Goal: Transaction & Acquisition: Register for event/course

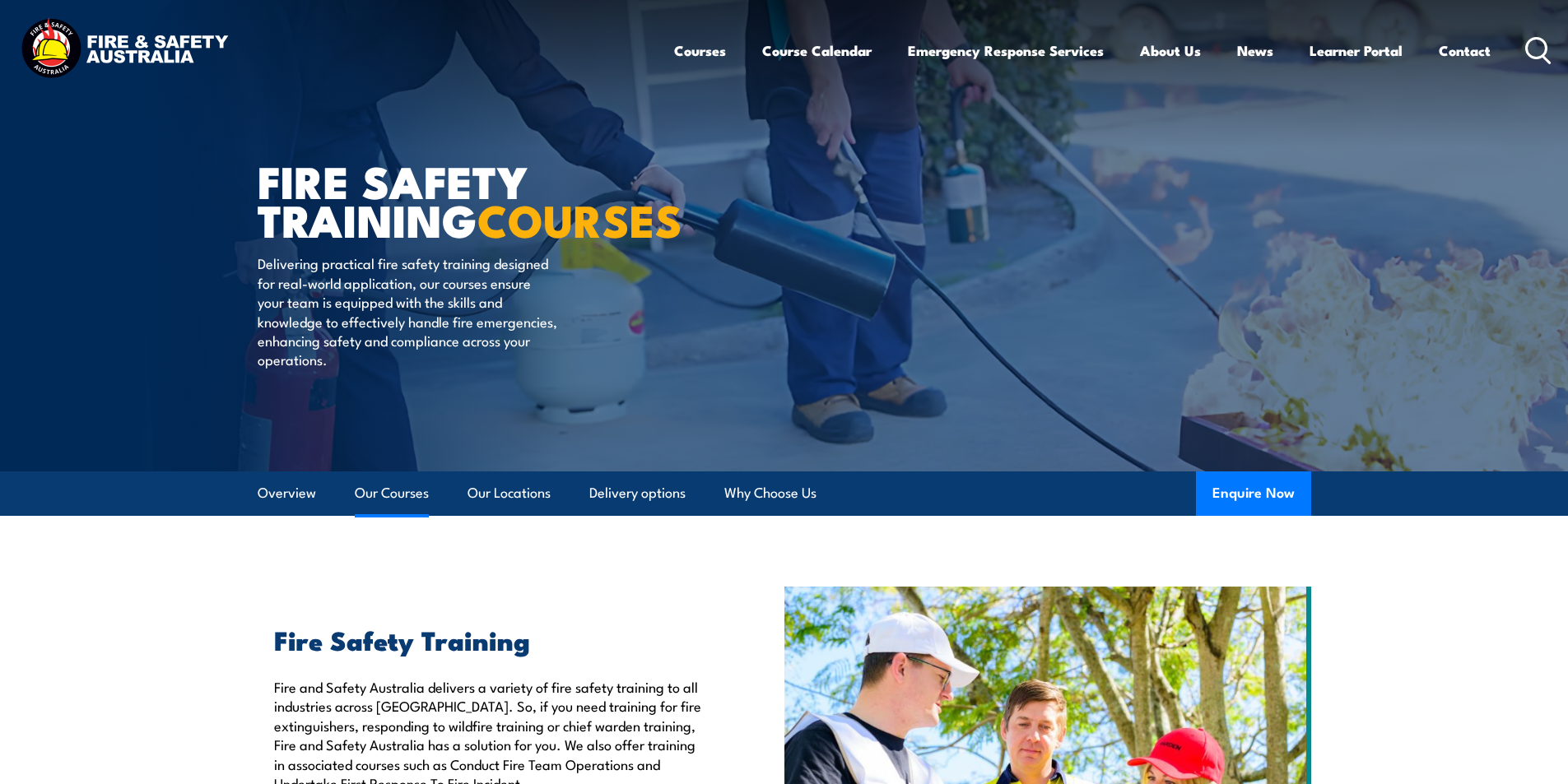
click at [412, 492] on link "Our Courses" at bounding box center [391, 493] width 74 height 43
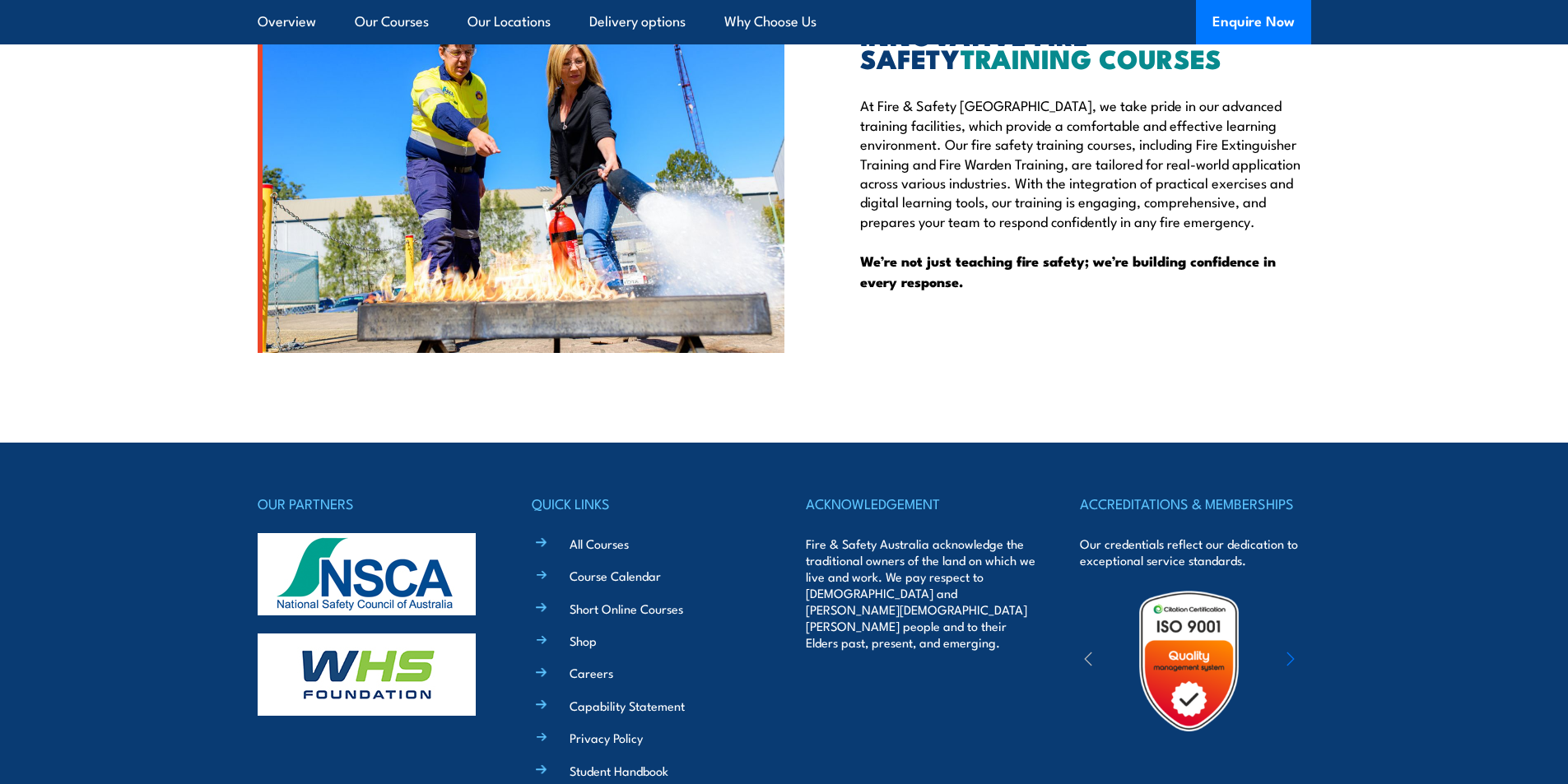
scroll to position [4351, 0]
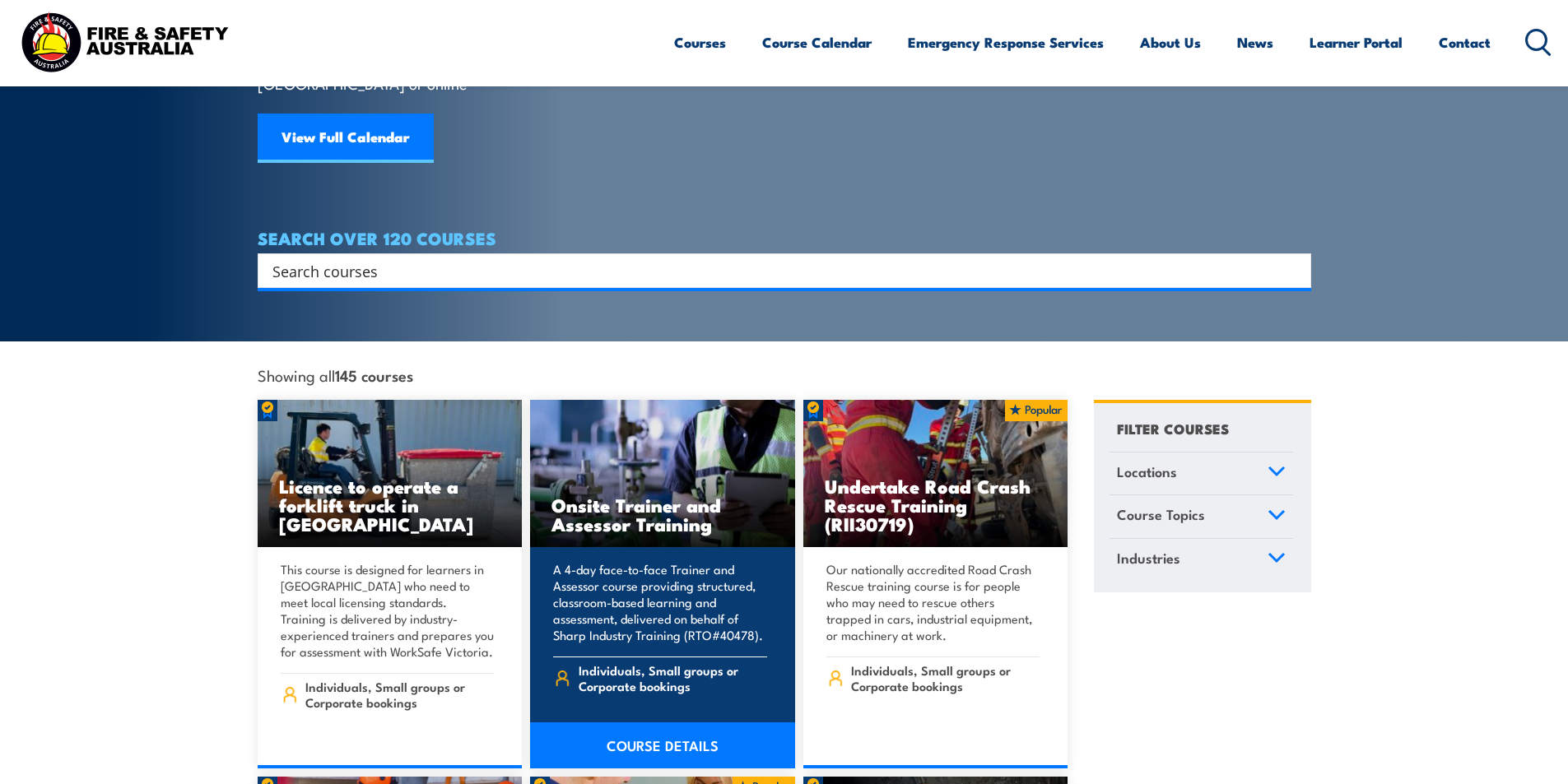
scroll to position [329, 0]
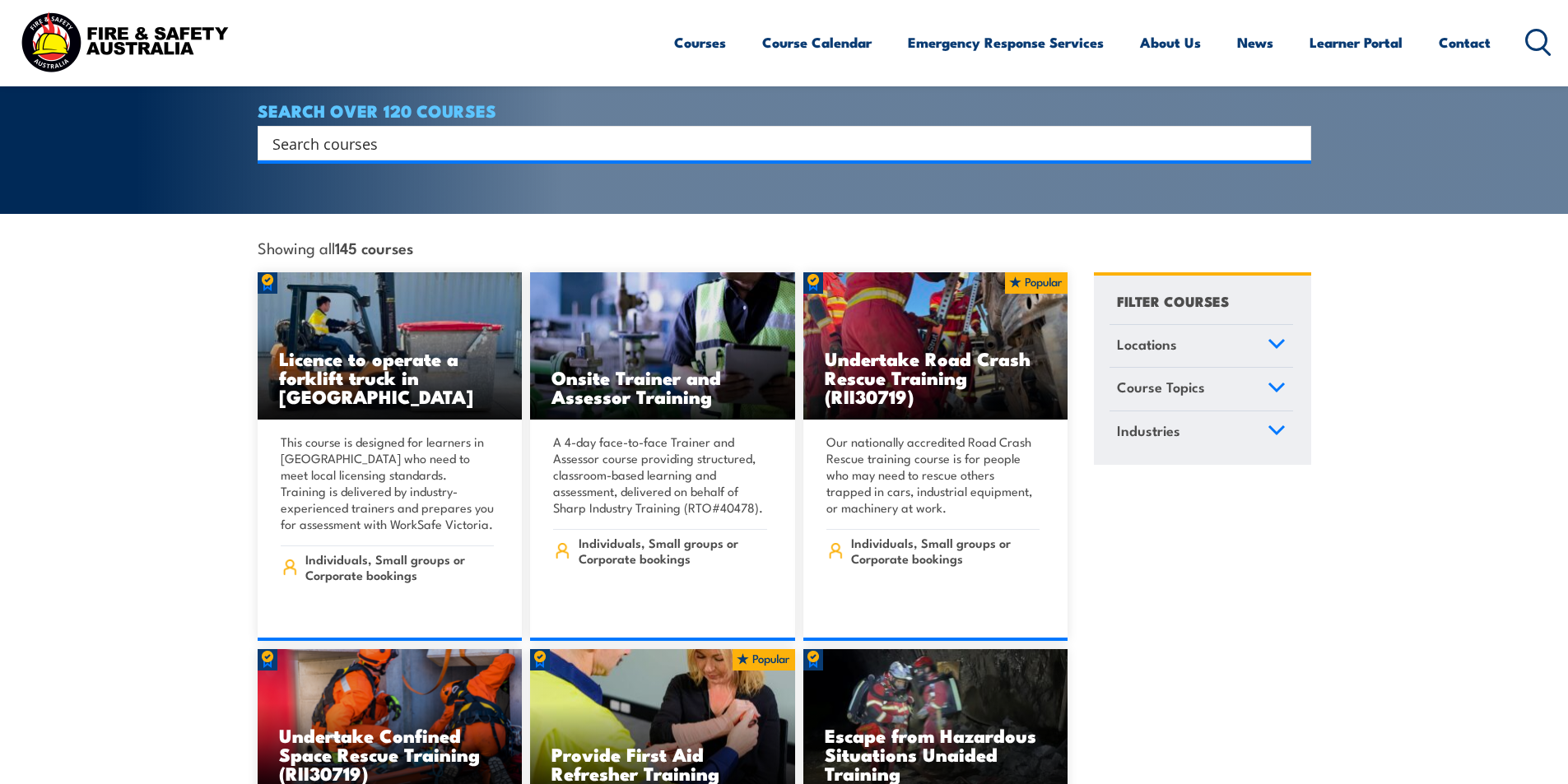
click at [1273, 340] on icon at bounding box center [1276, 344] width 15 height 8
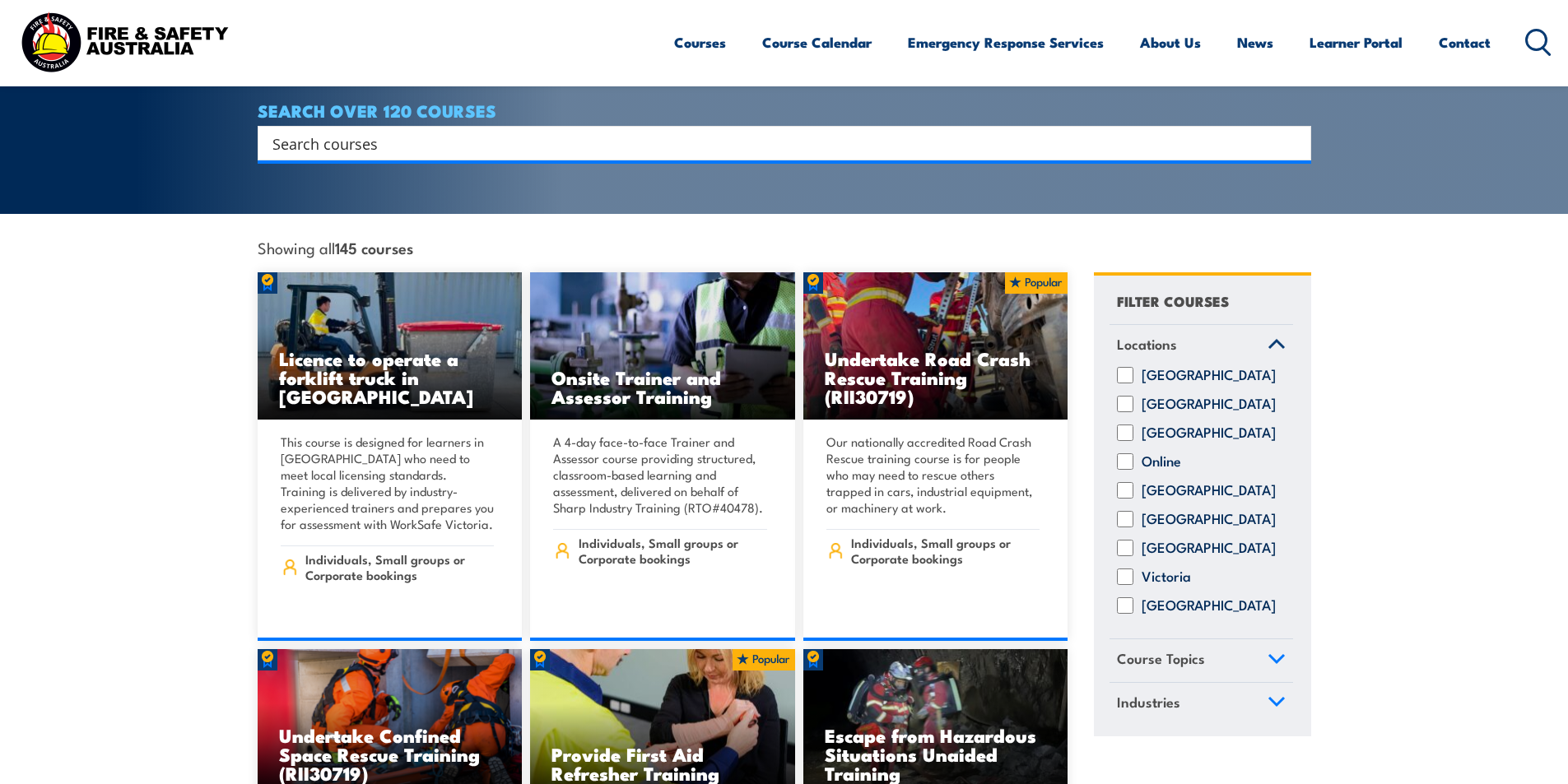
click at [1128, 425] on input "[GEOGRAPHIC_DATA]" at bounding box center [1125, 432] width 17 height 17
checkbox input "true"
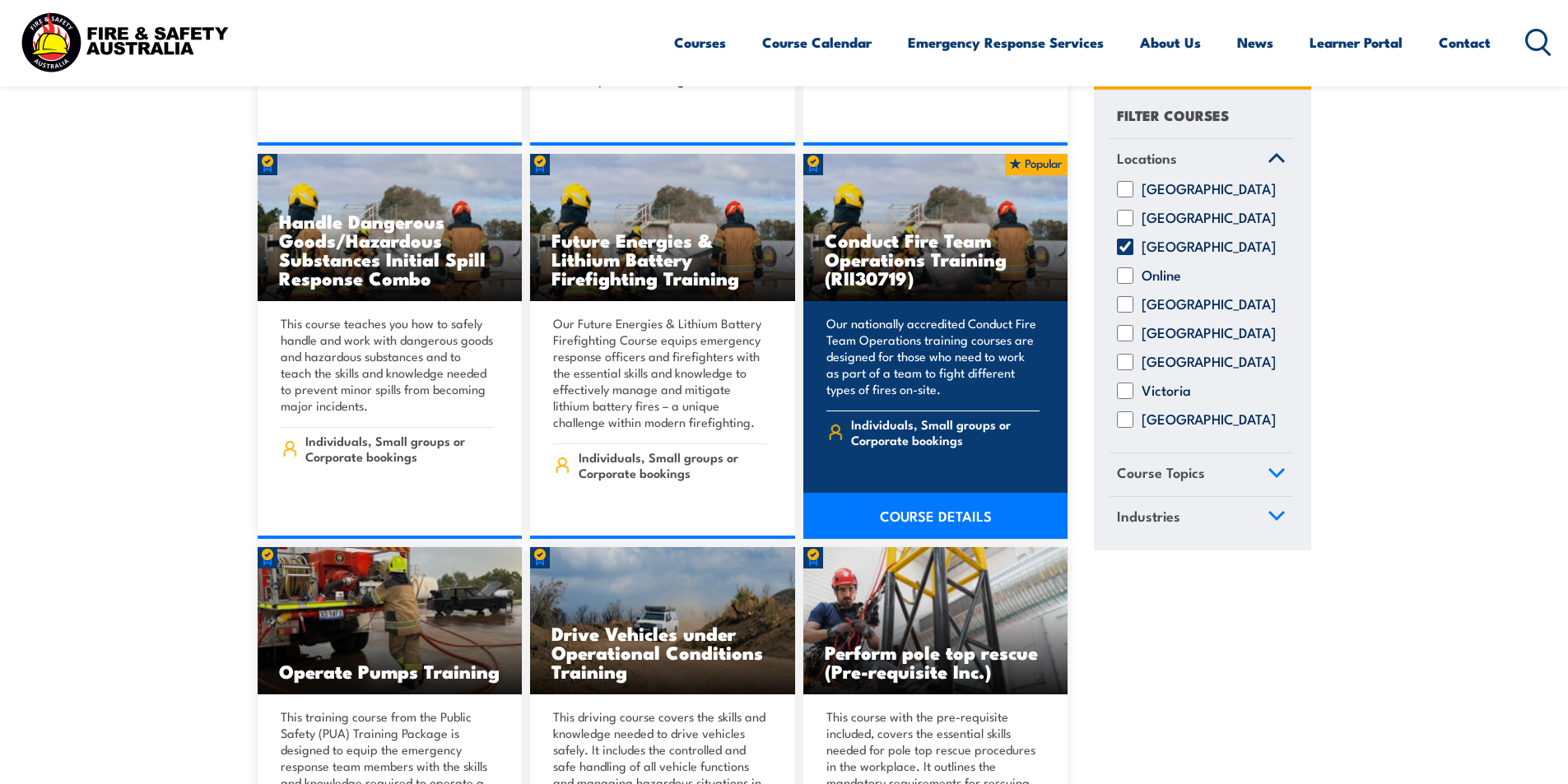
scroll to position [1645, 0]
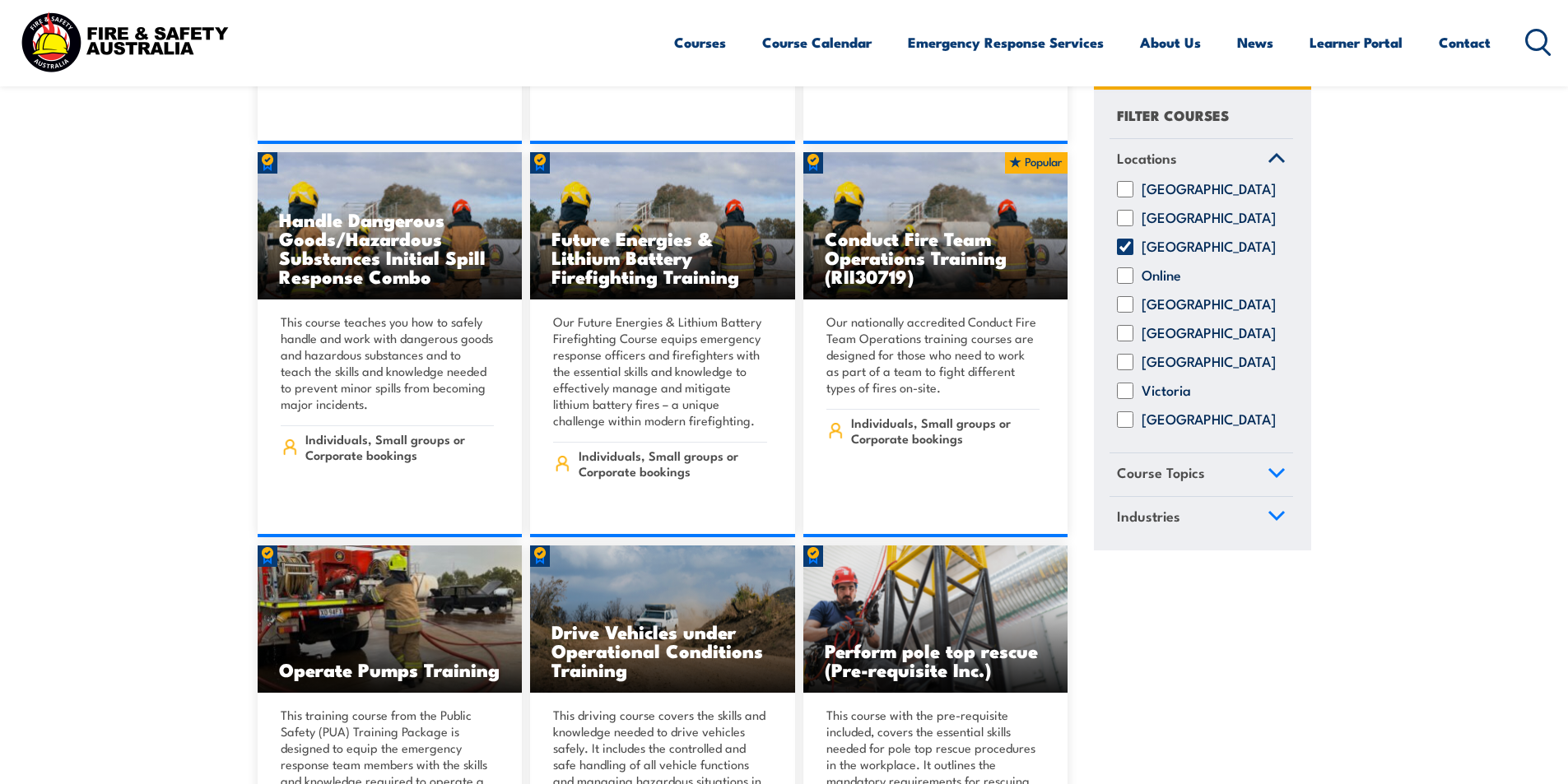
click at [1273, 477] on icon at bounding box center [1276, 473] width 15 height 8
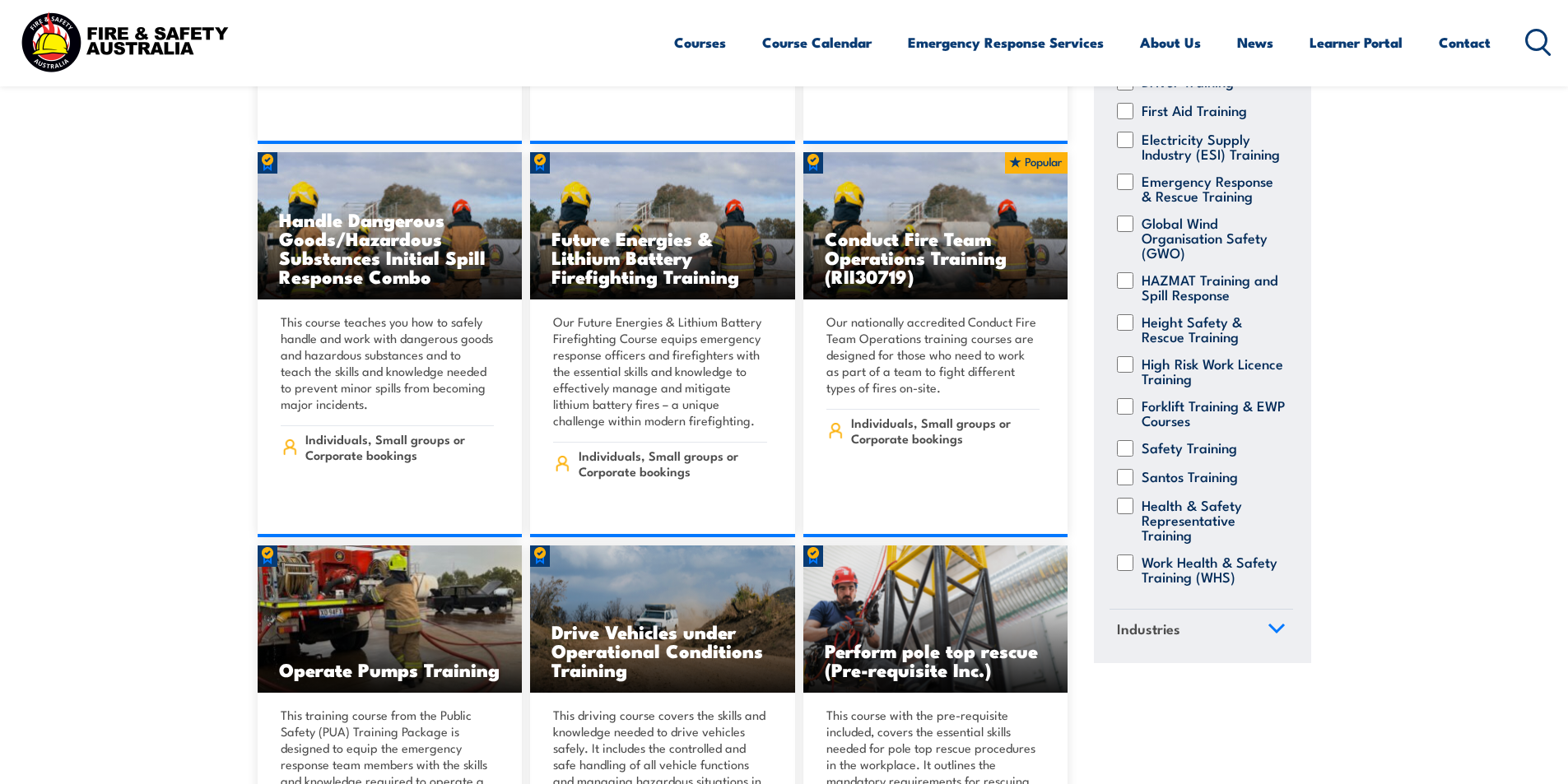
scroll to position [306, 0]
click at [1129, 497] on input "Health & Safety Representative Training" at bounding box center [1125, 505] width 17 height 17
checkbox input "true"
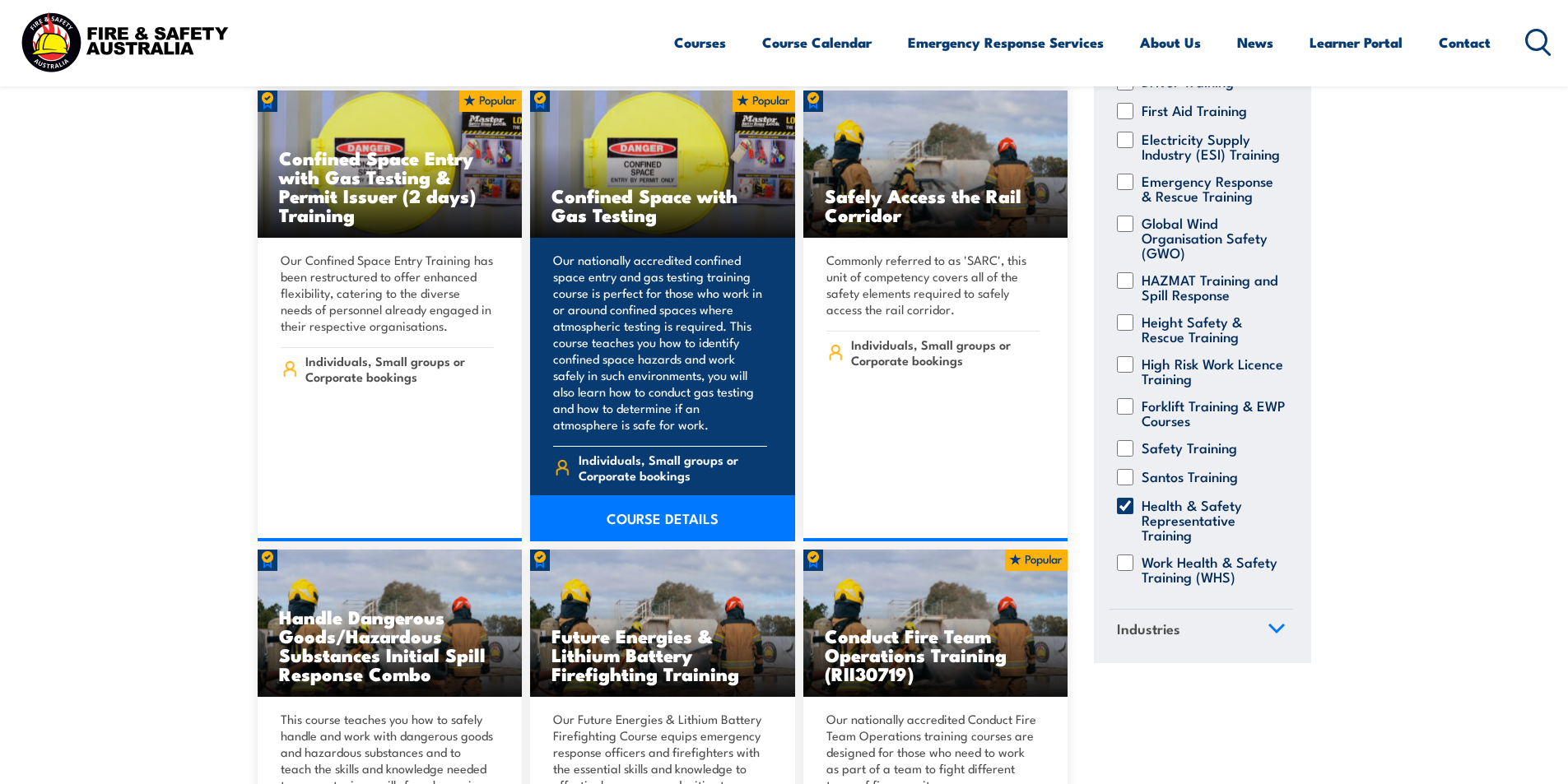
scroll to position [1645, 0]
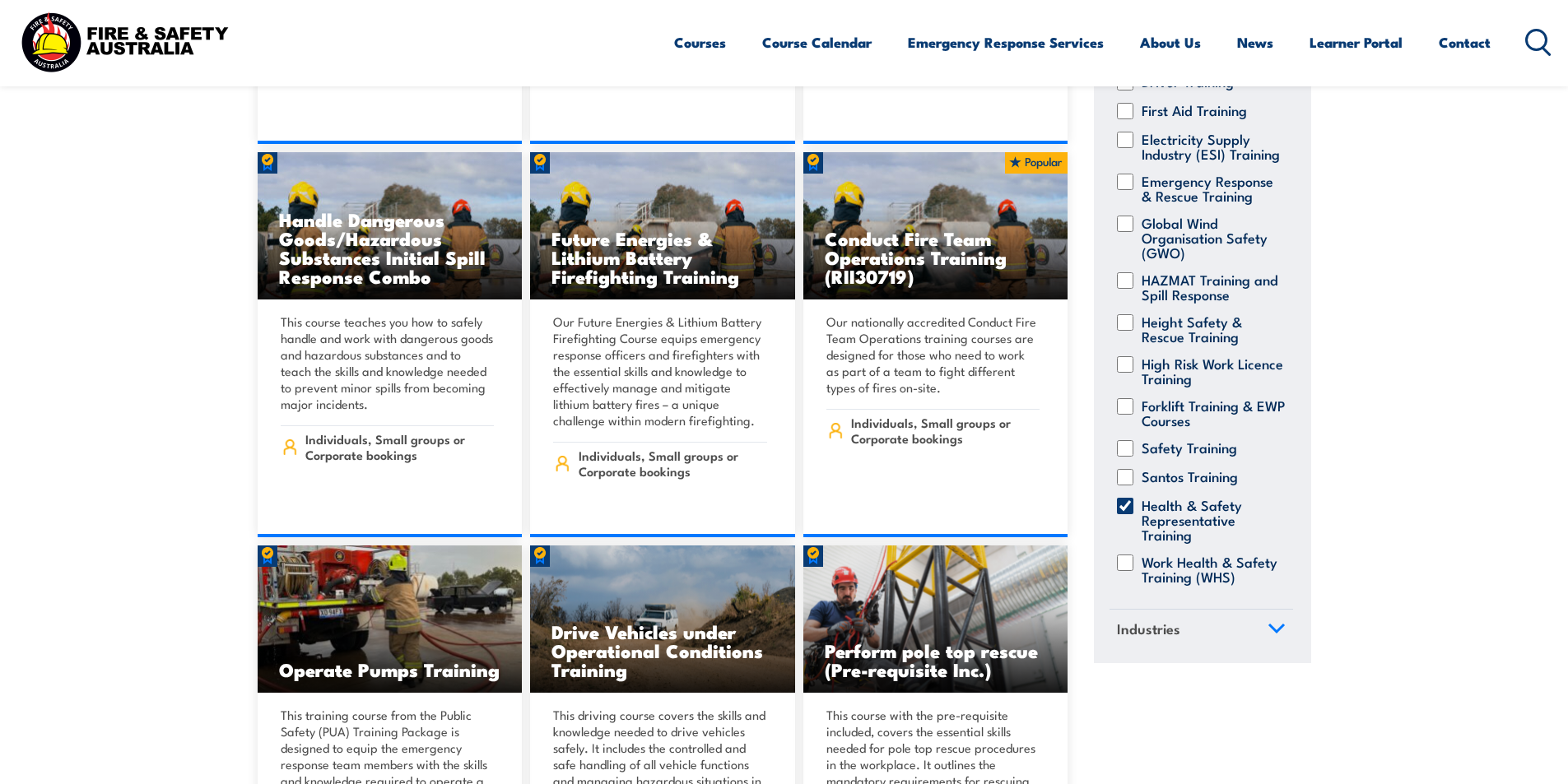
click at [1125, 497] on input "Health & Safety Representative Training" at bounding box center [1125, 505] width 17 height 17
checkbox input "true"
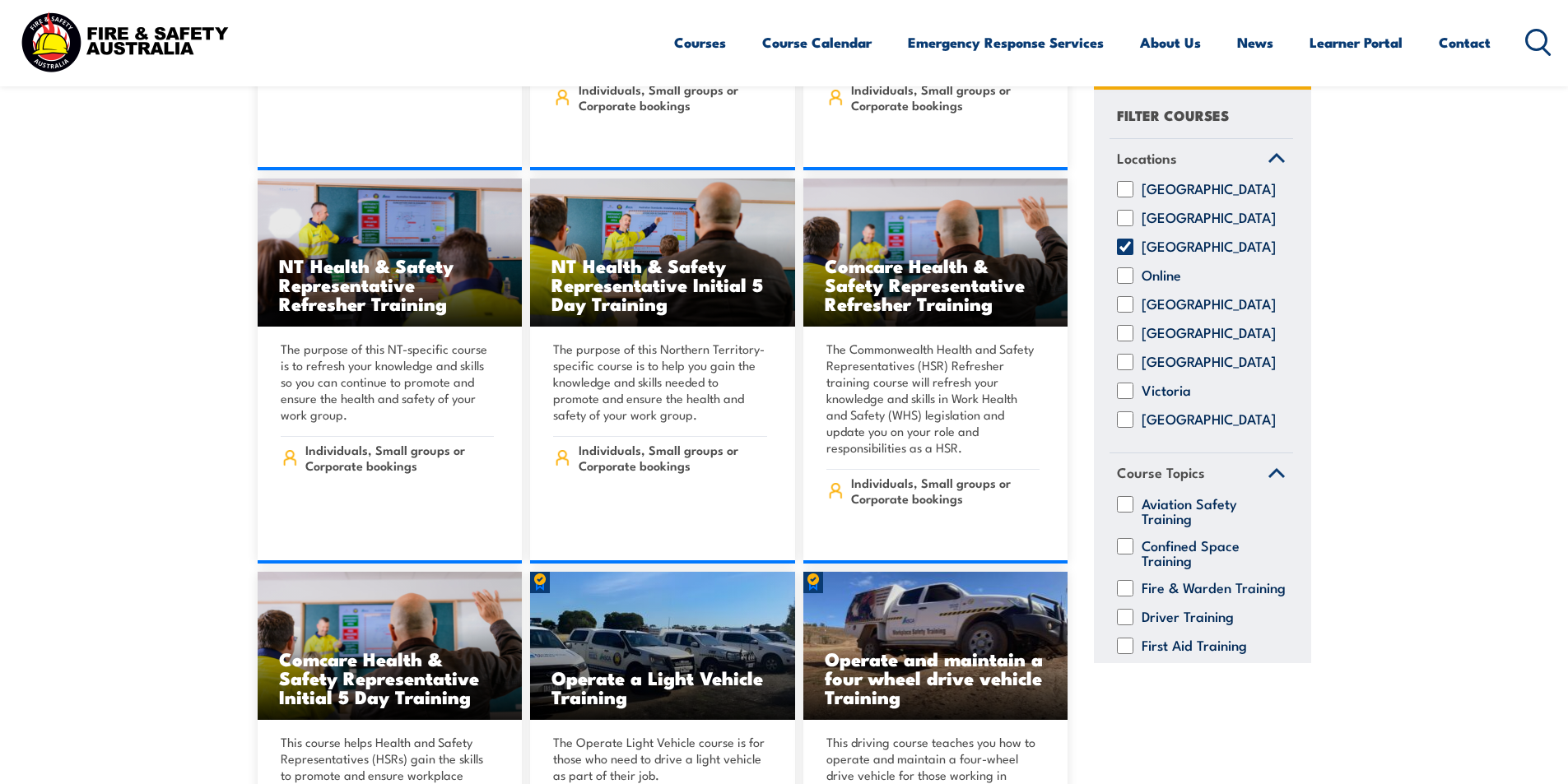
scroll to position [4854, 0]
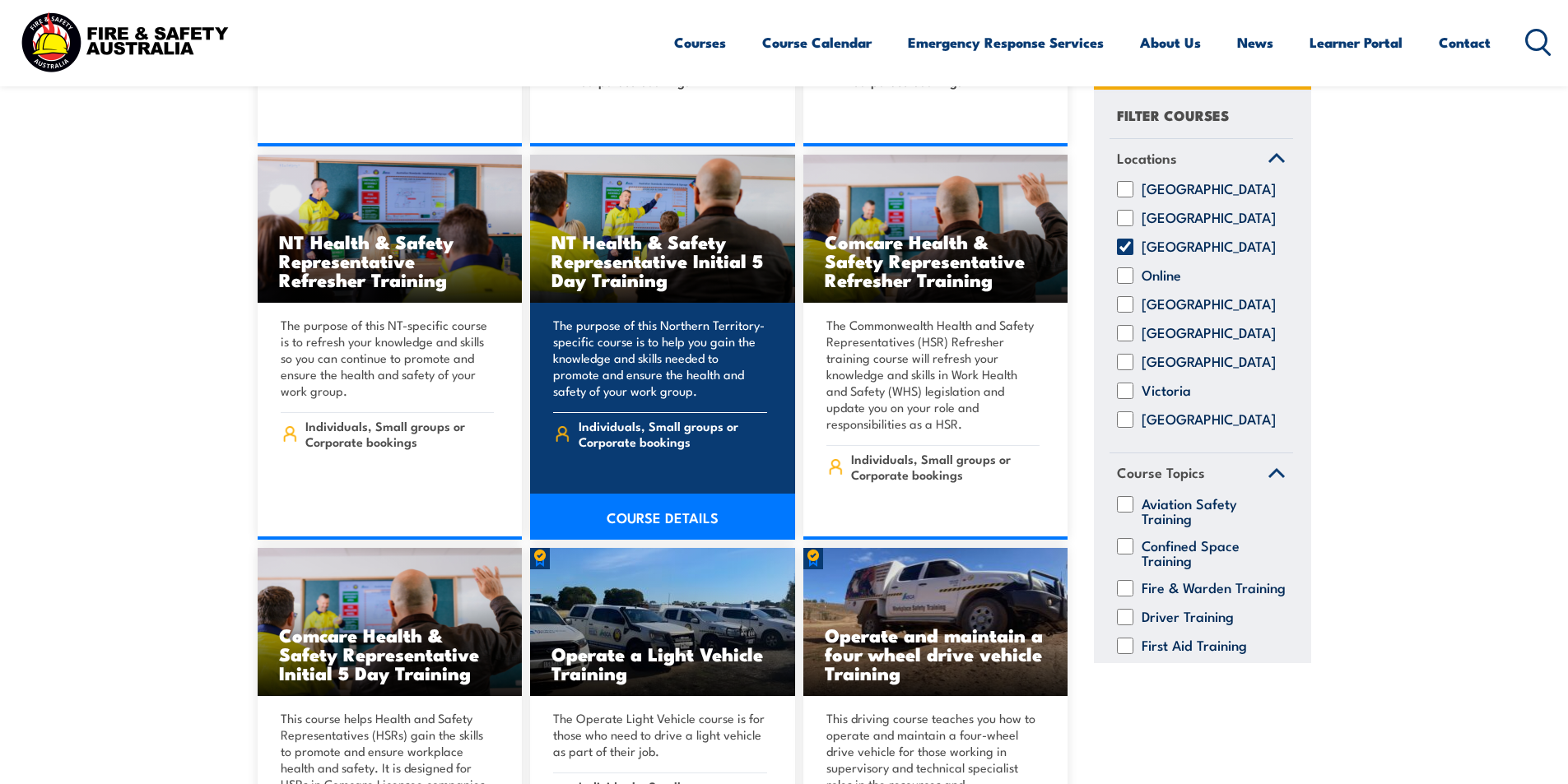
click at [655, 493] on link "COURSE DETAILS" at bounding box center [662, 516] width 265 height 46
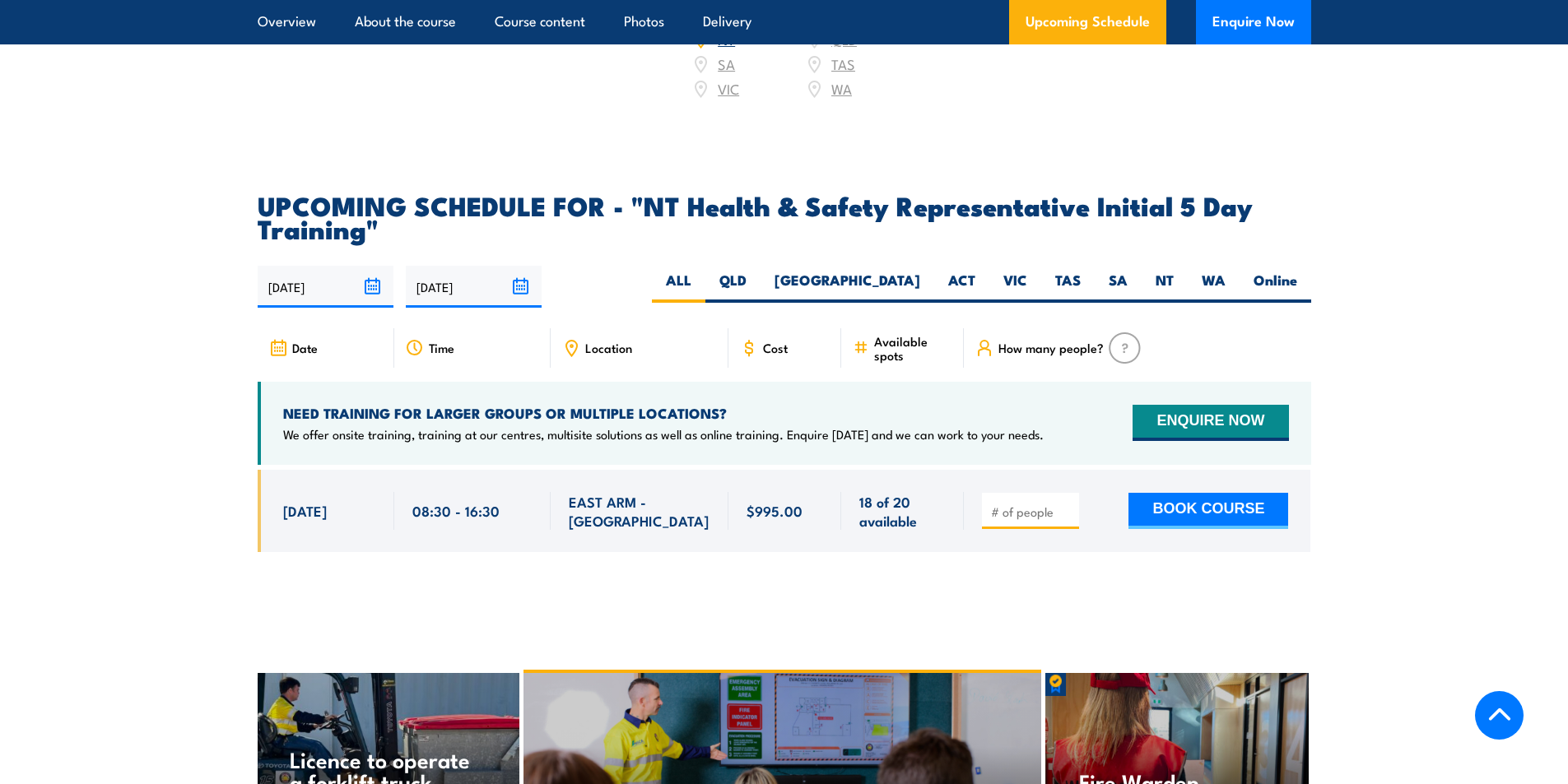
scroll to position [2633, 0]
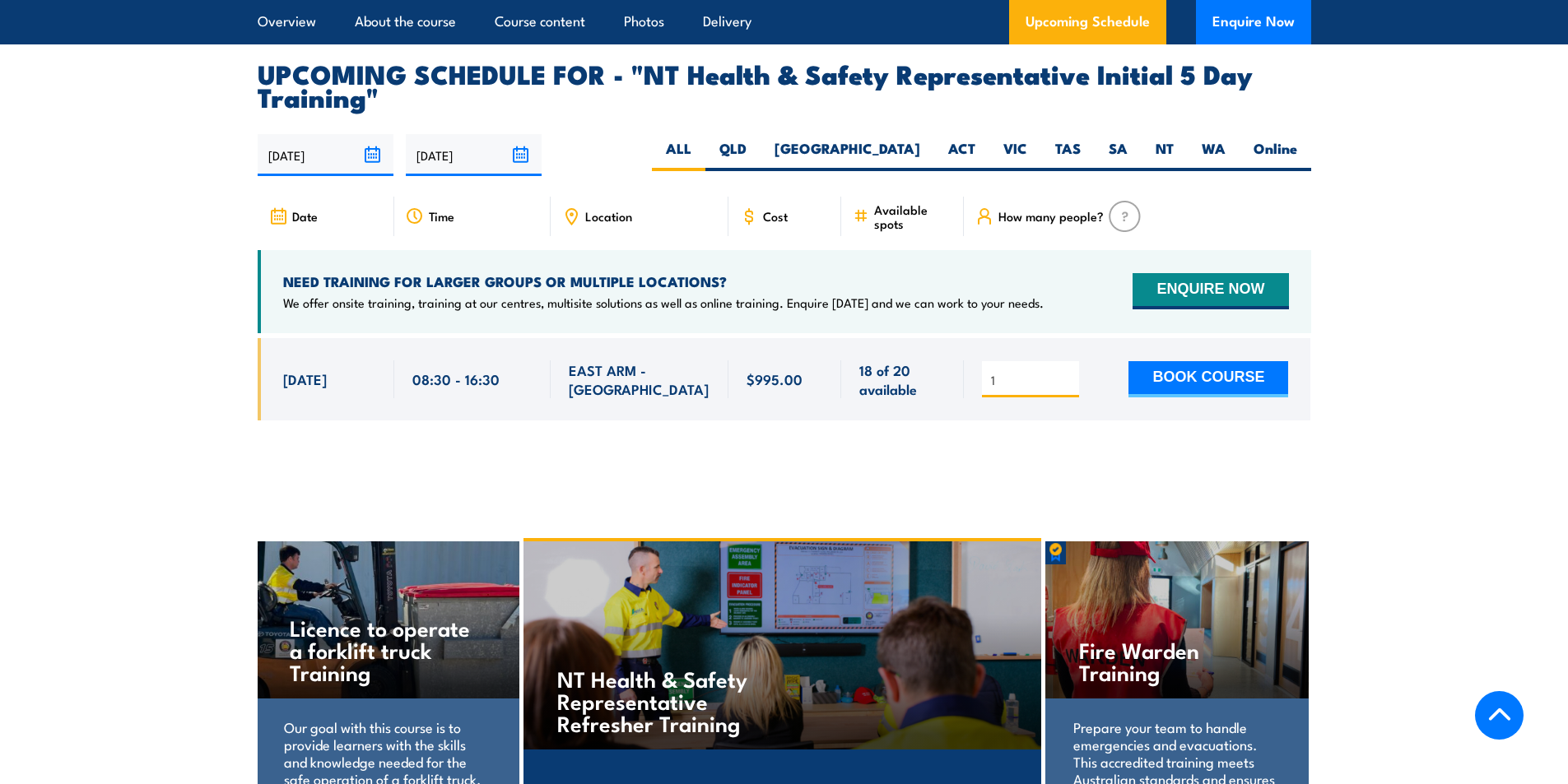
type input "1"
click at [1066, 372] on input "1" at bounding box center [1033, 380] width 83 height 17
click at [1182, 361] on button "BOOK COURSE" at bounding box center [1208, 379] width 160 height 36
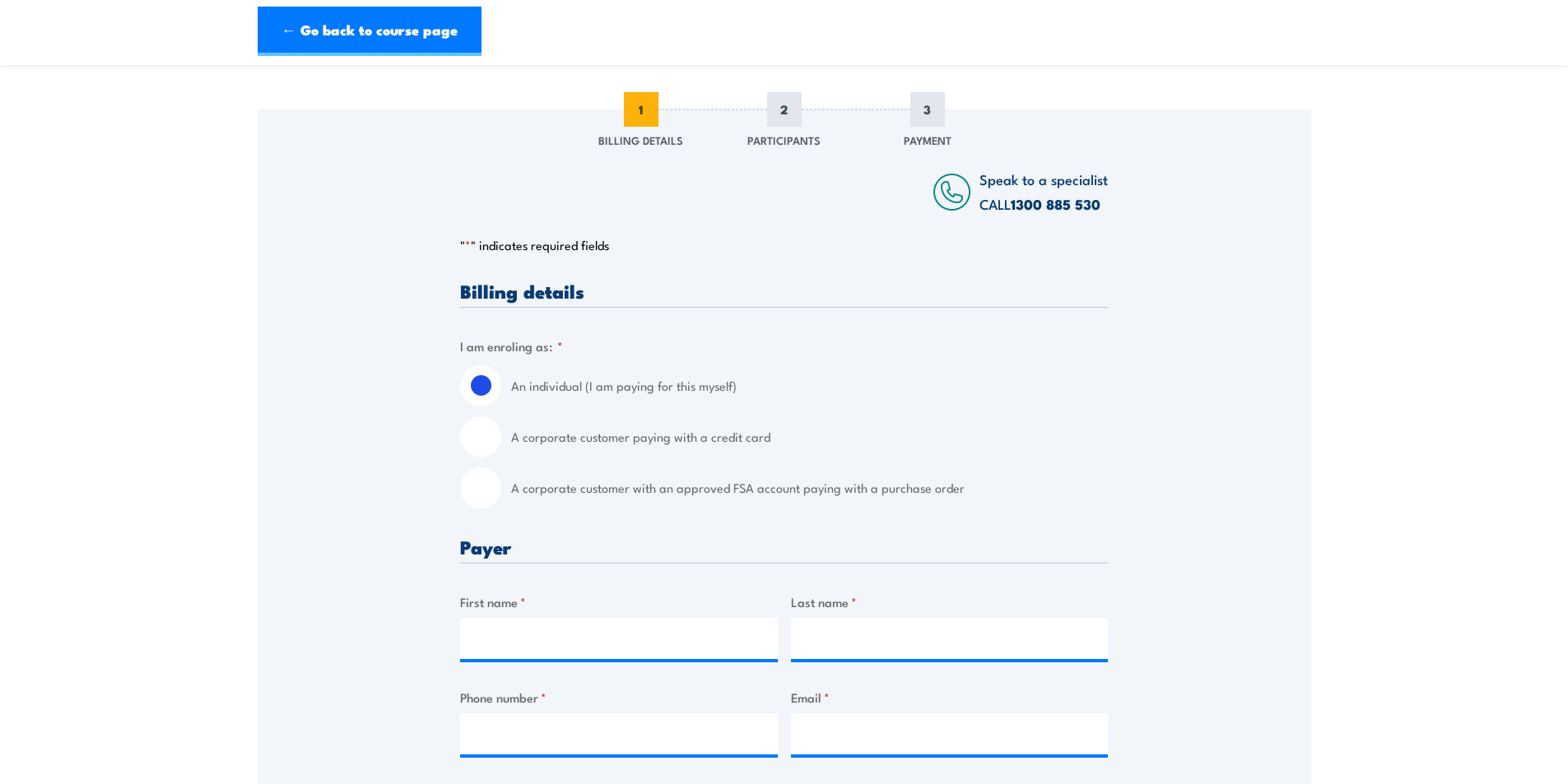
scroll to position [247, 0]
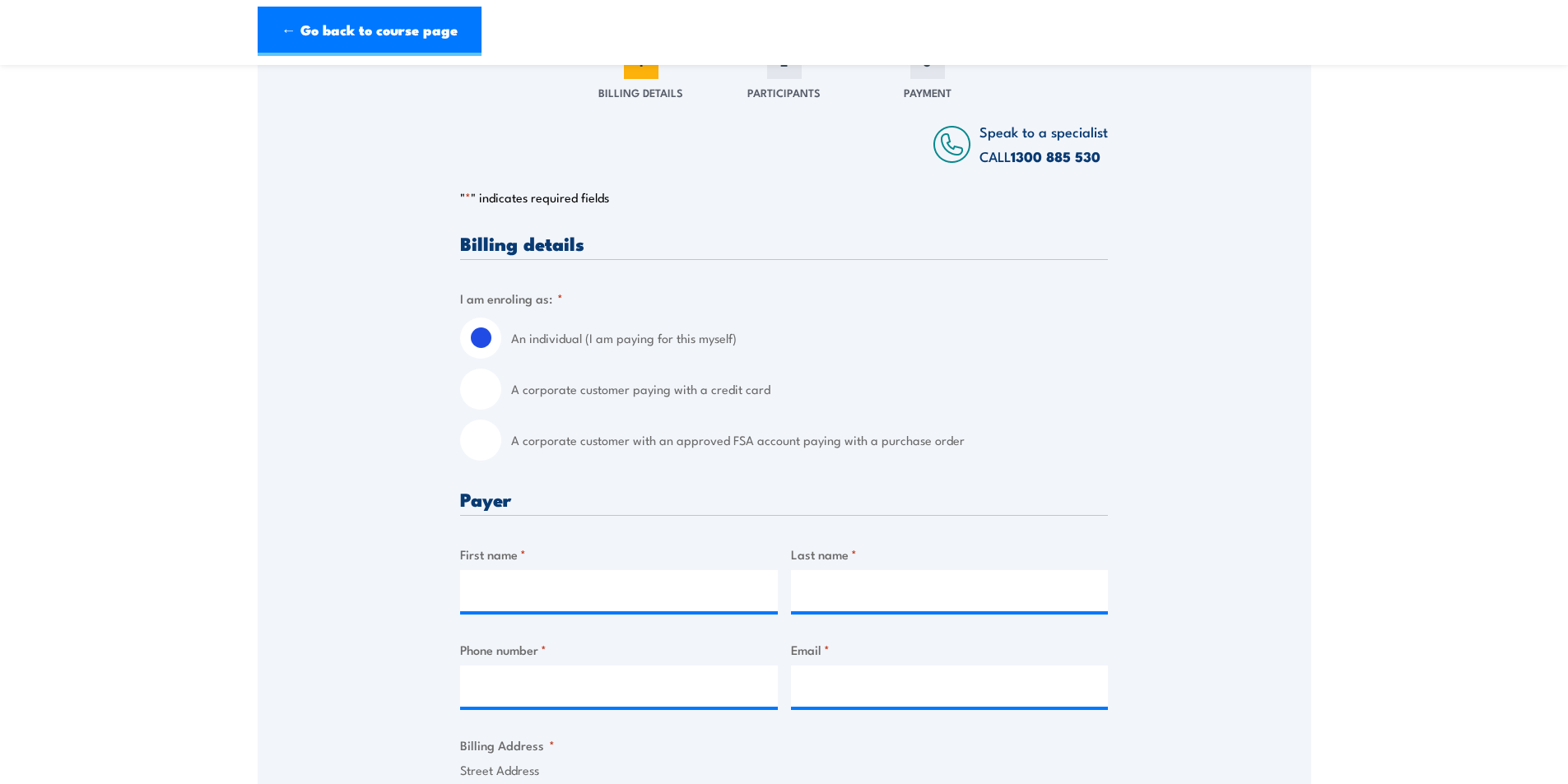
click at [486, 390] on input "A corporate customer paying with a credit card" at bounding box center [481, 389] width 41 height 41
radio input "true"
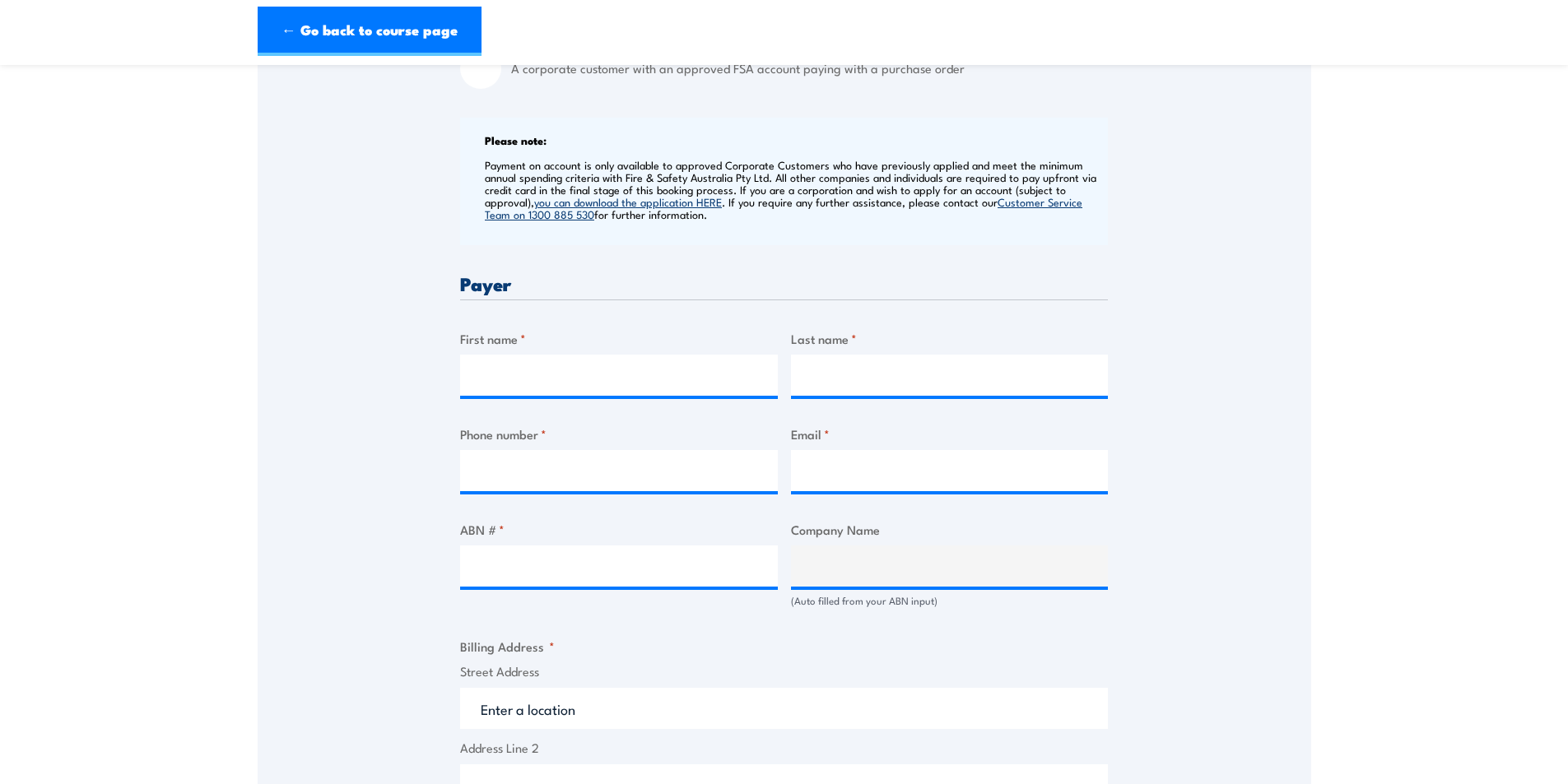
scroll to position [658, 0]
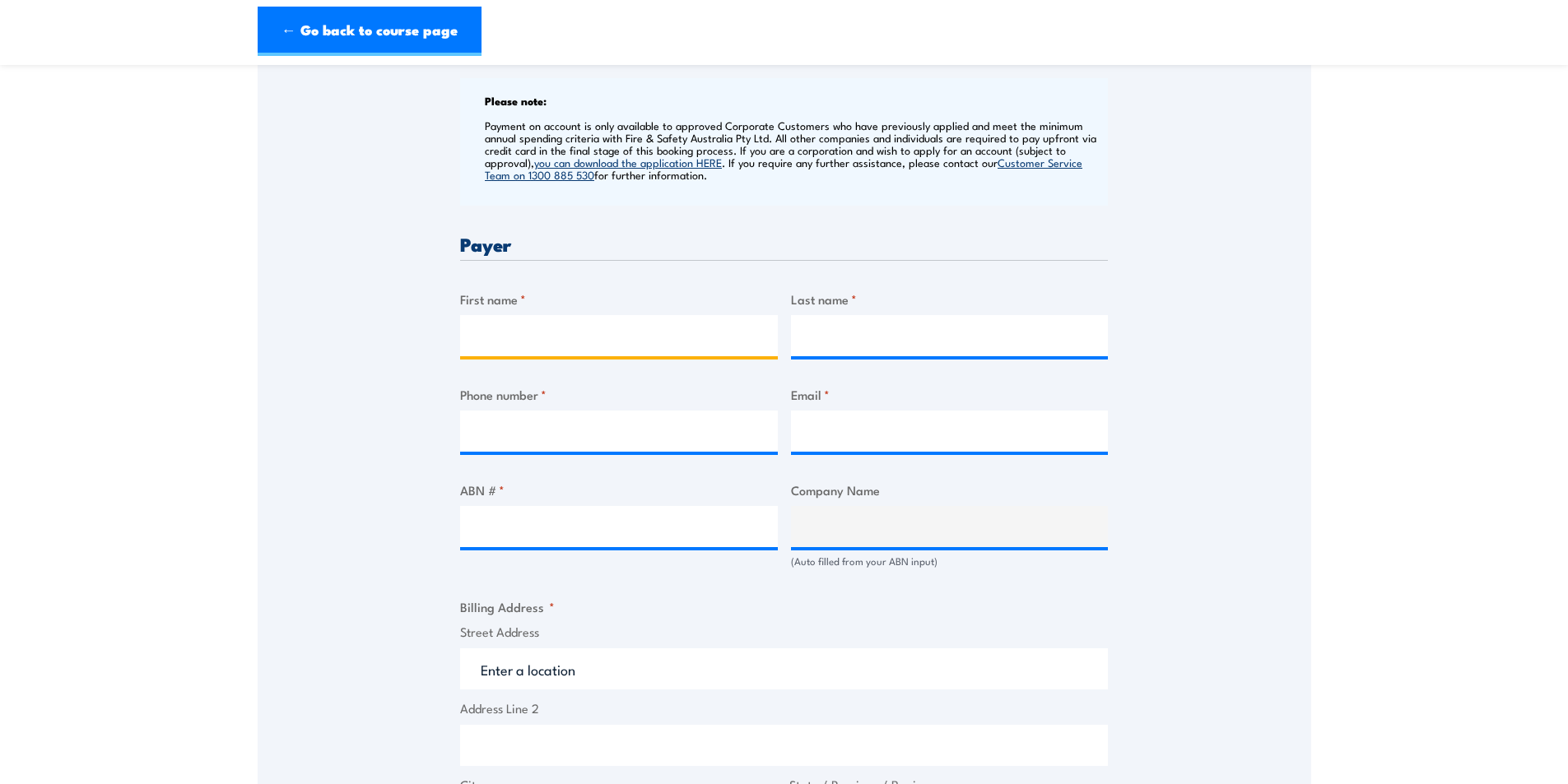
click at [497, 332] on input "First name *" at bounding box center [619, 336] width 317 height 41
type input "Nima"
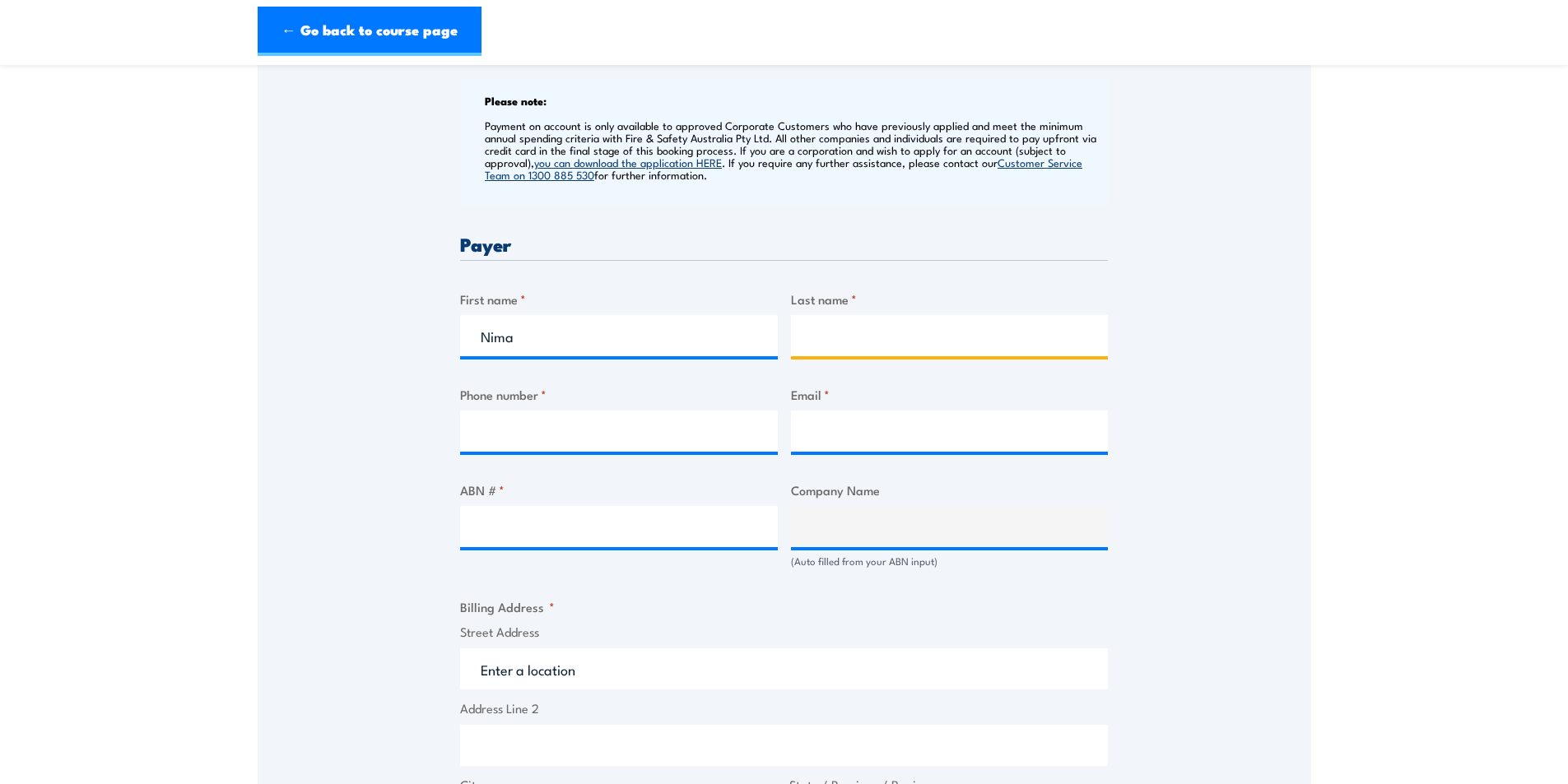
click at [813, 334] on input "Last name *" at bounding box center [950, 336] width 317 height 41
type input "Lou"
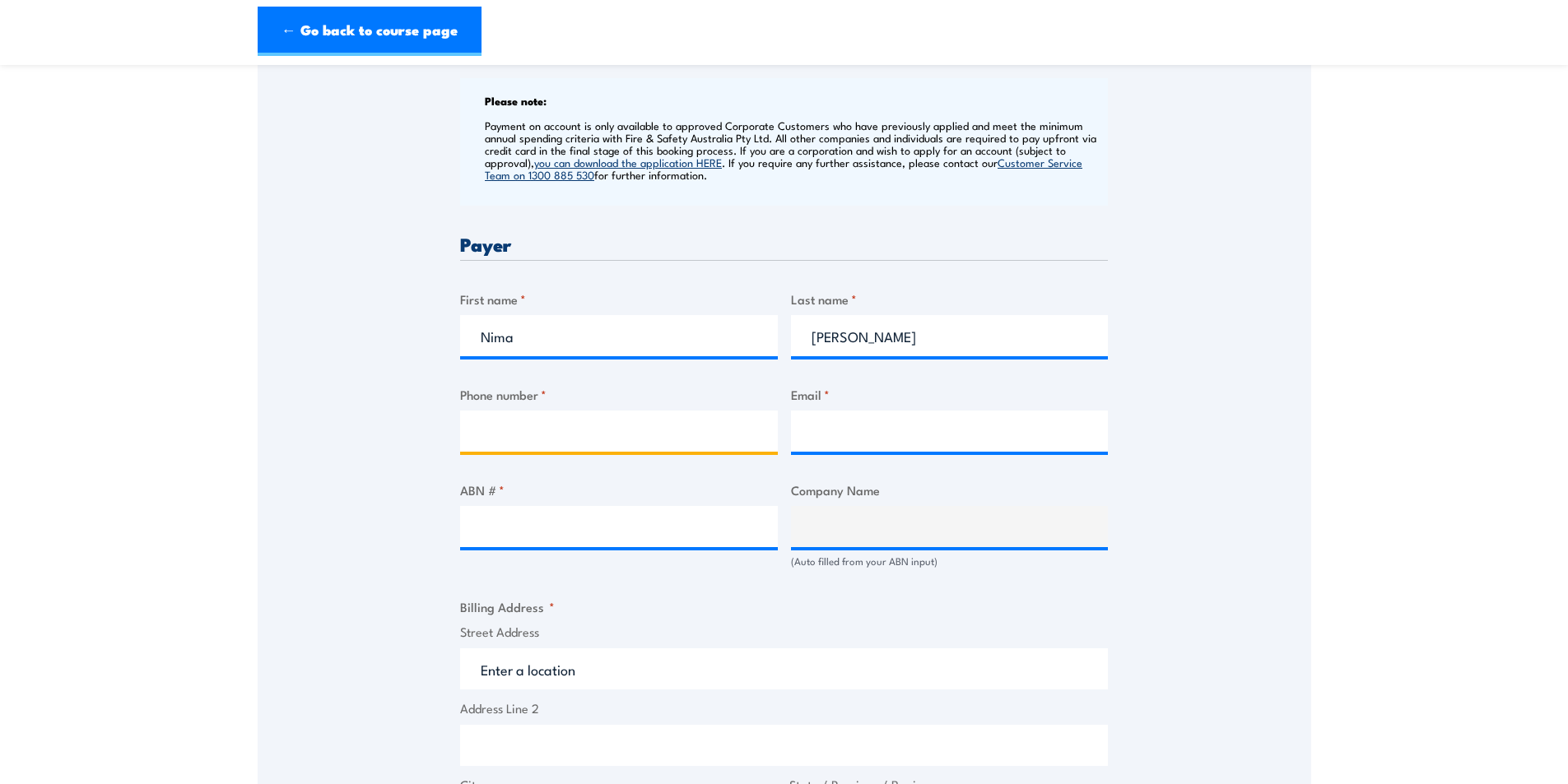
click at [492, 428] on input "Phone number *" at bounding box center [619, 431] width 317 height 41
click at [572, 439] on input "8939" at bounding box center [619, 431] width 317 height 41
type input "8939 7222"
click at [834, 402] on label "Email *" at bounding box center [950, 394] width 317 height 19
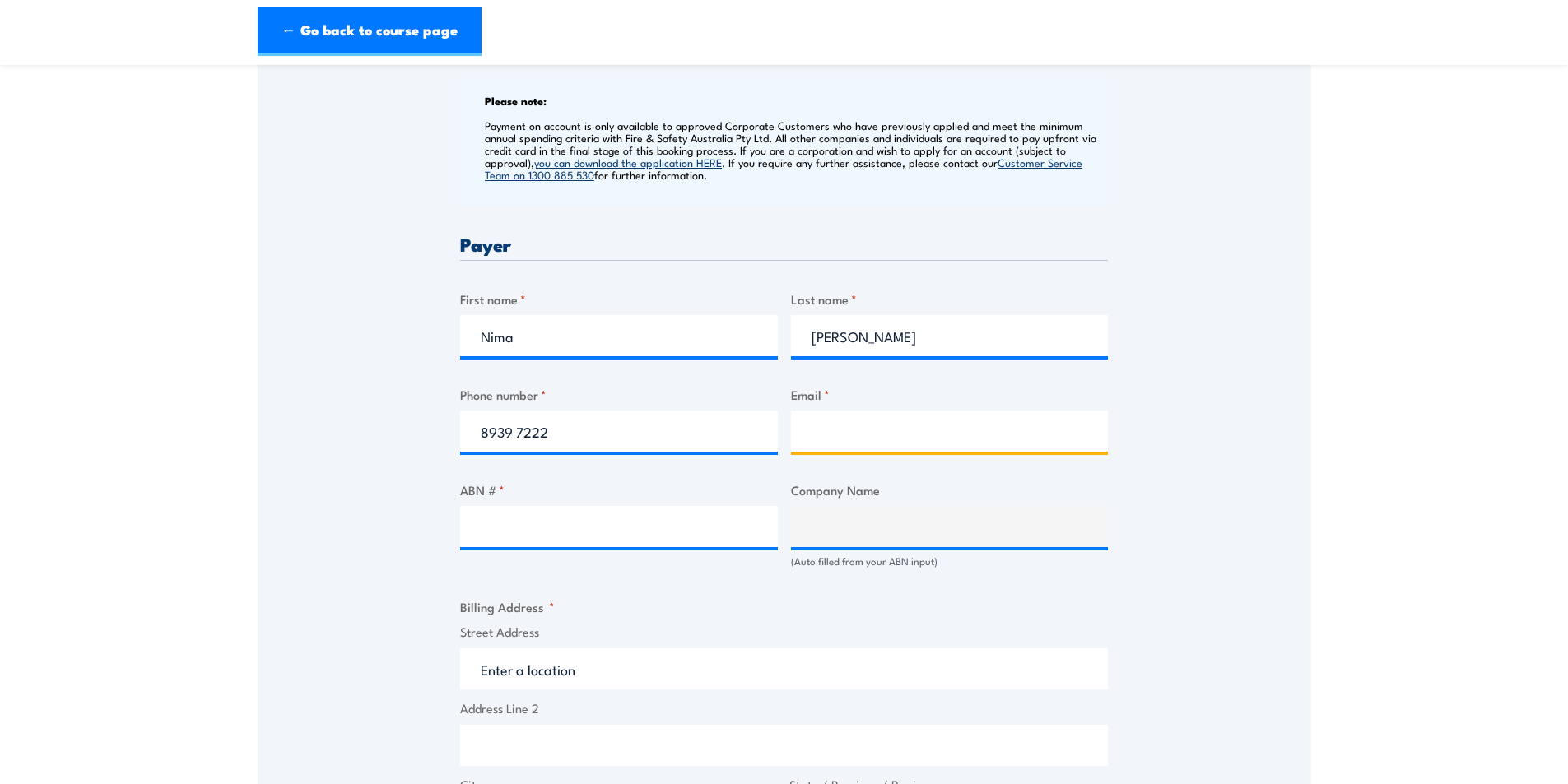
click at [834, 411] on input "Email *" at bounding box center [950, 431] width 317 height 41
type input "nima.lou@batchelor.edu.au"
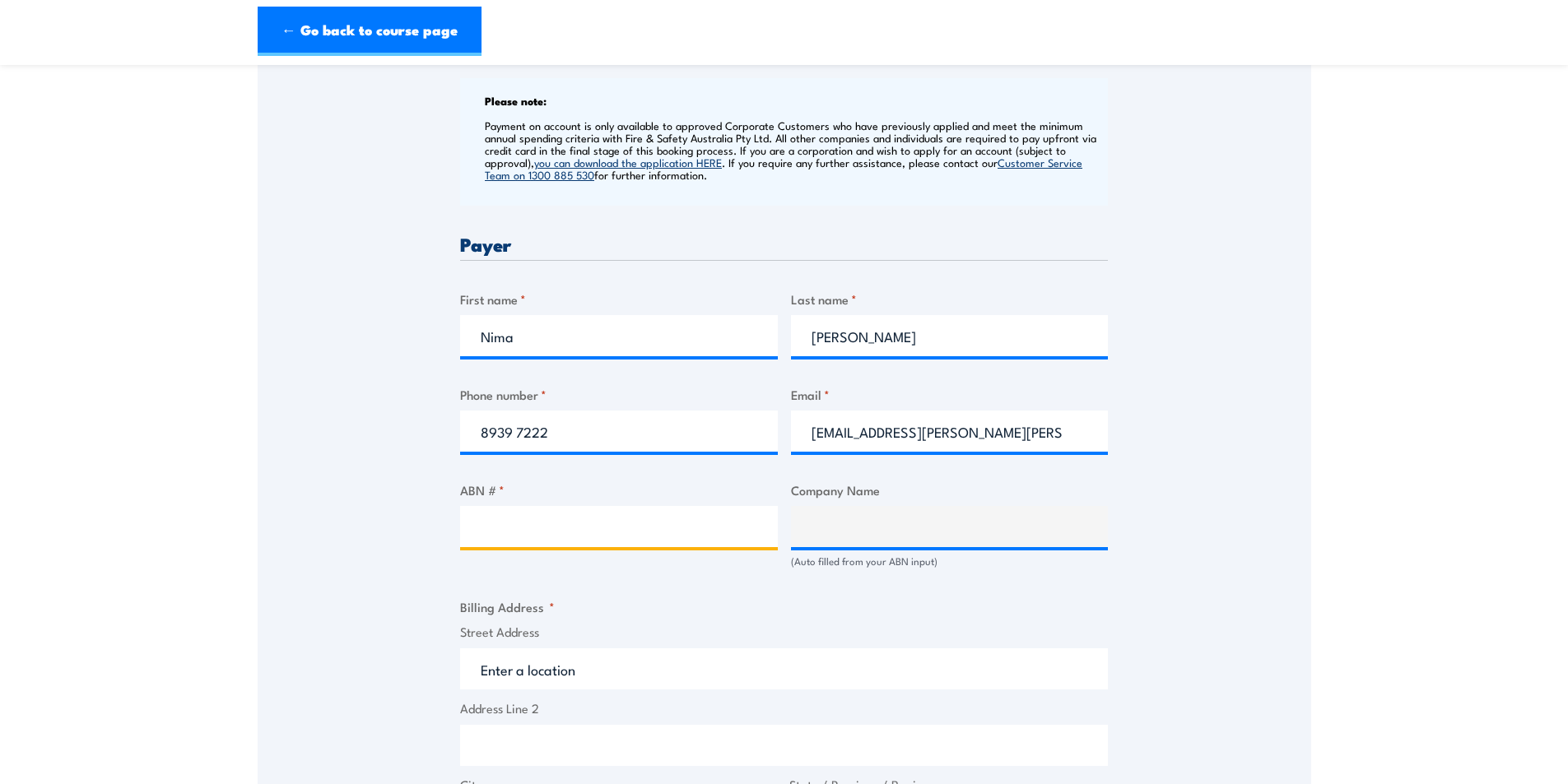
click at [535, 532] on input "ABN # *" at bounding box center [619, 527] width 317 height 41
click at [542, 516] on input "ABN # *" at bounding box center [619, 527] width 317 height 41
type input "32 039 179 166"
type input "BATCHELOR INSTITUTE OF INDIGENOUS TERTIARY EDUCATION"
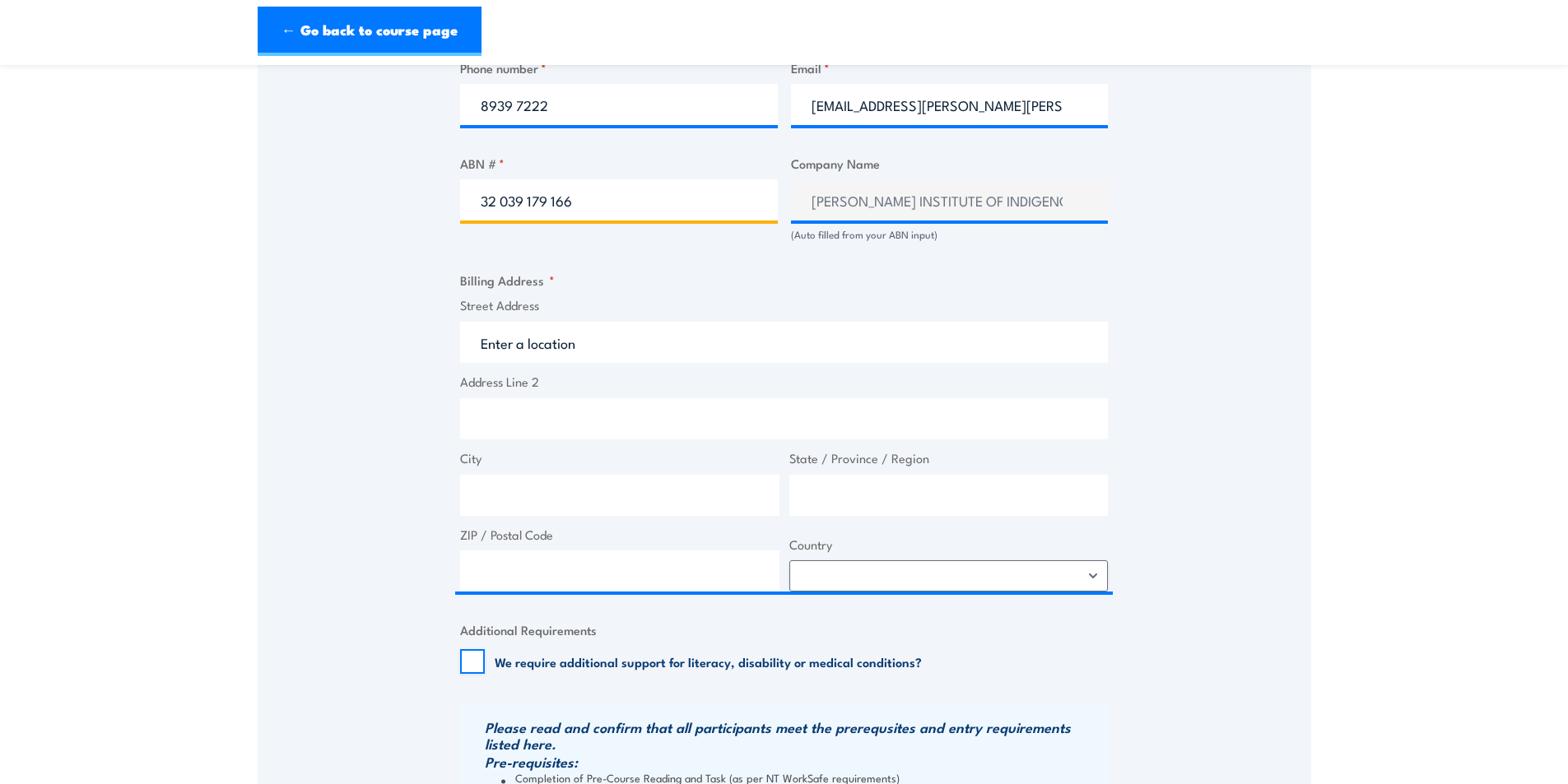
scroll to position [987, 0]
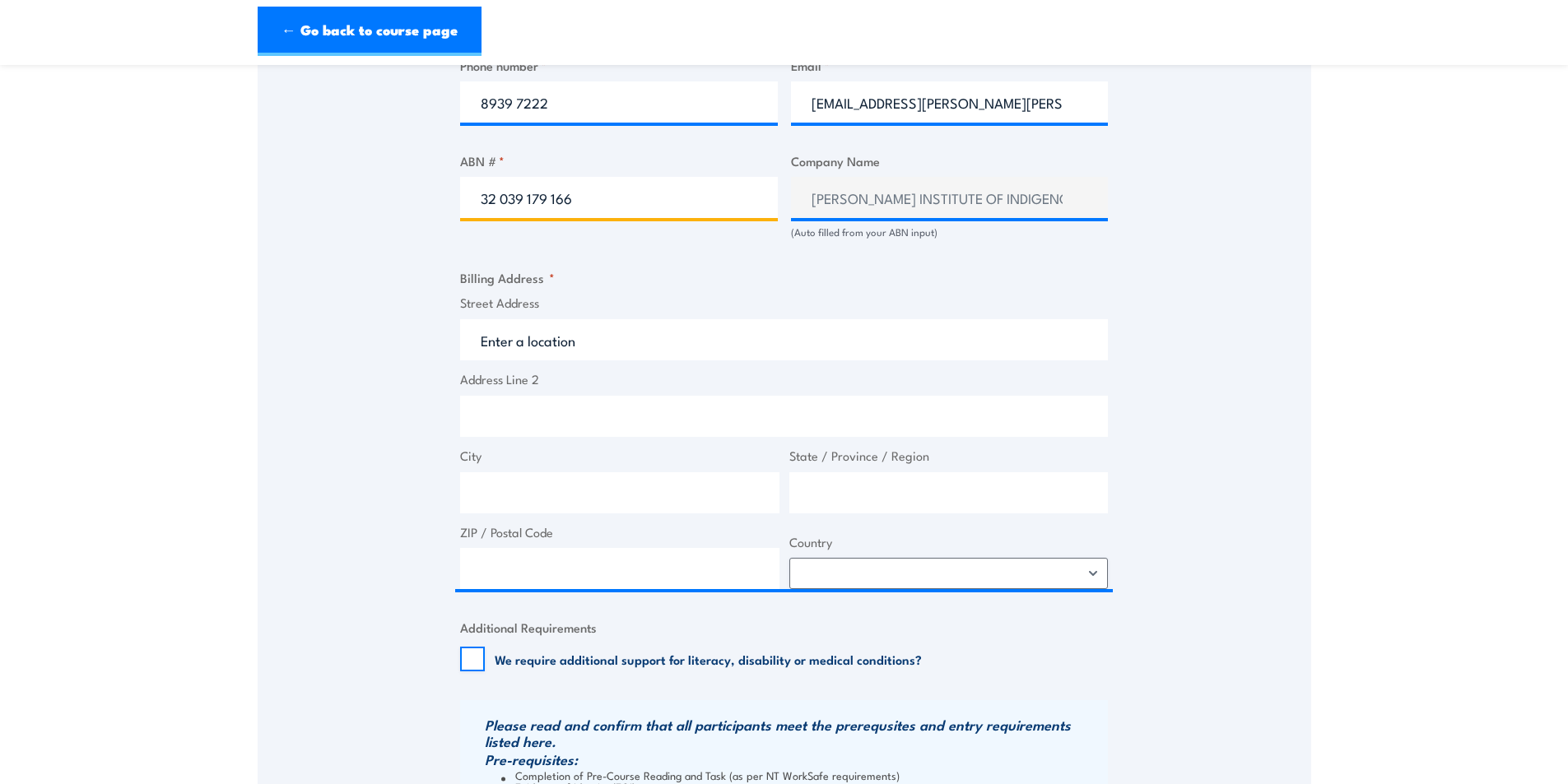
type input "32 039 179 166"
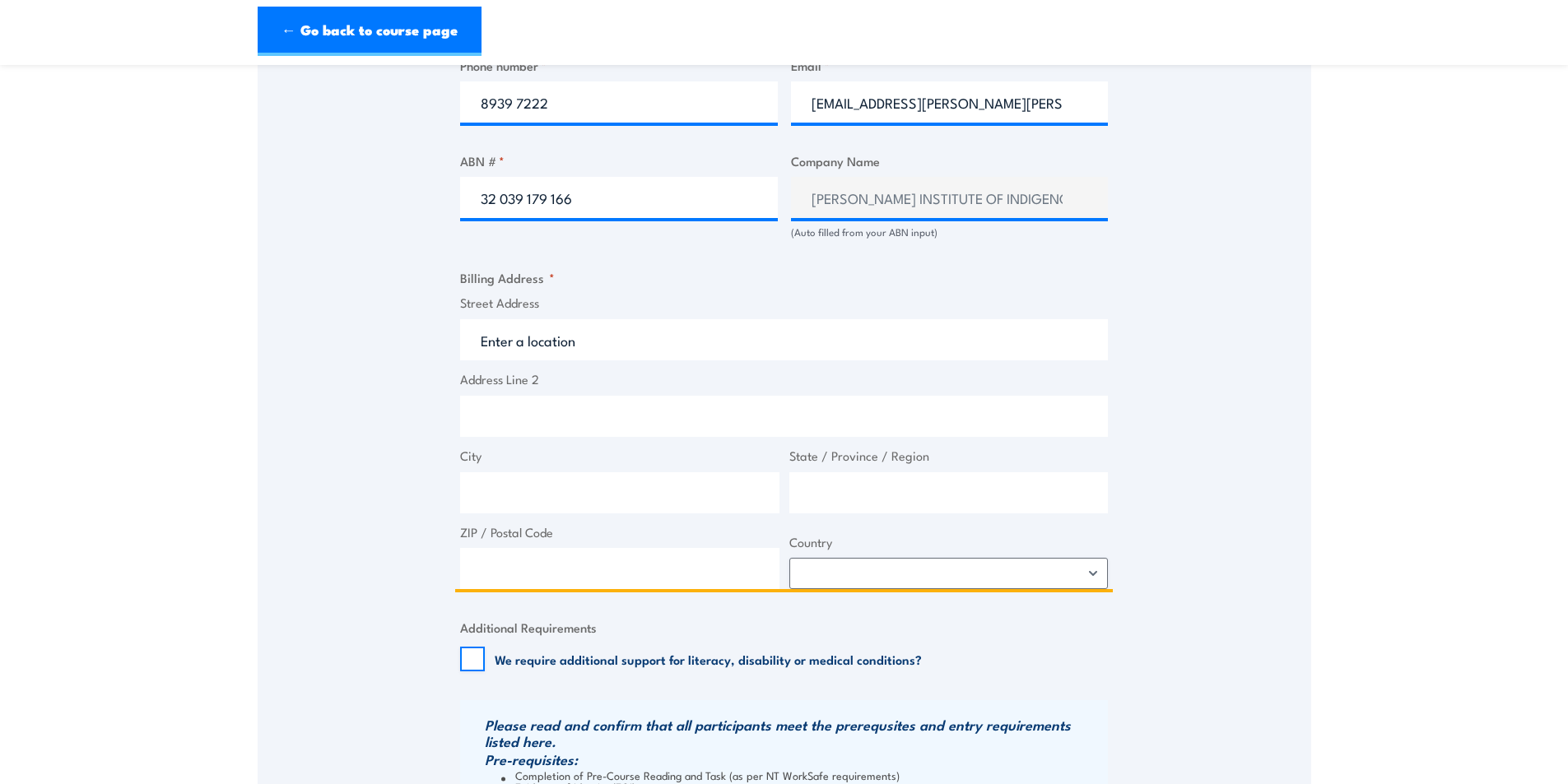
click at [491, 334] on input "Street Address" at bounding box center [784, 340] width 648 height 41
click at [506, 491] on input "City" at bounding box center [620, 492] width 319 height 41
type input "batchelor"
type input "nt"
click at [502, 336] on input "Street Address" at bounding box center [784, 340] width 648 height 41
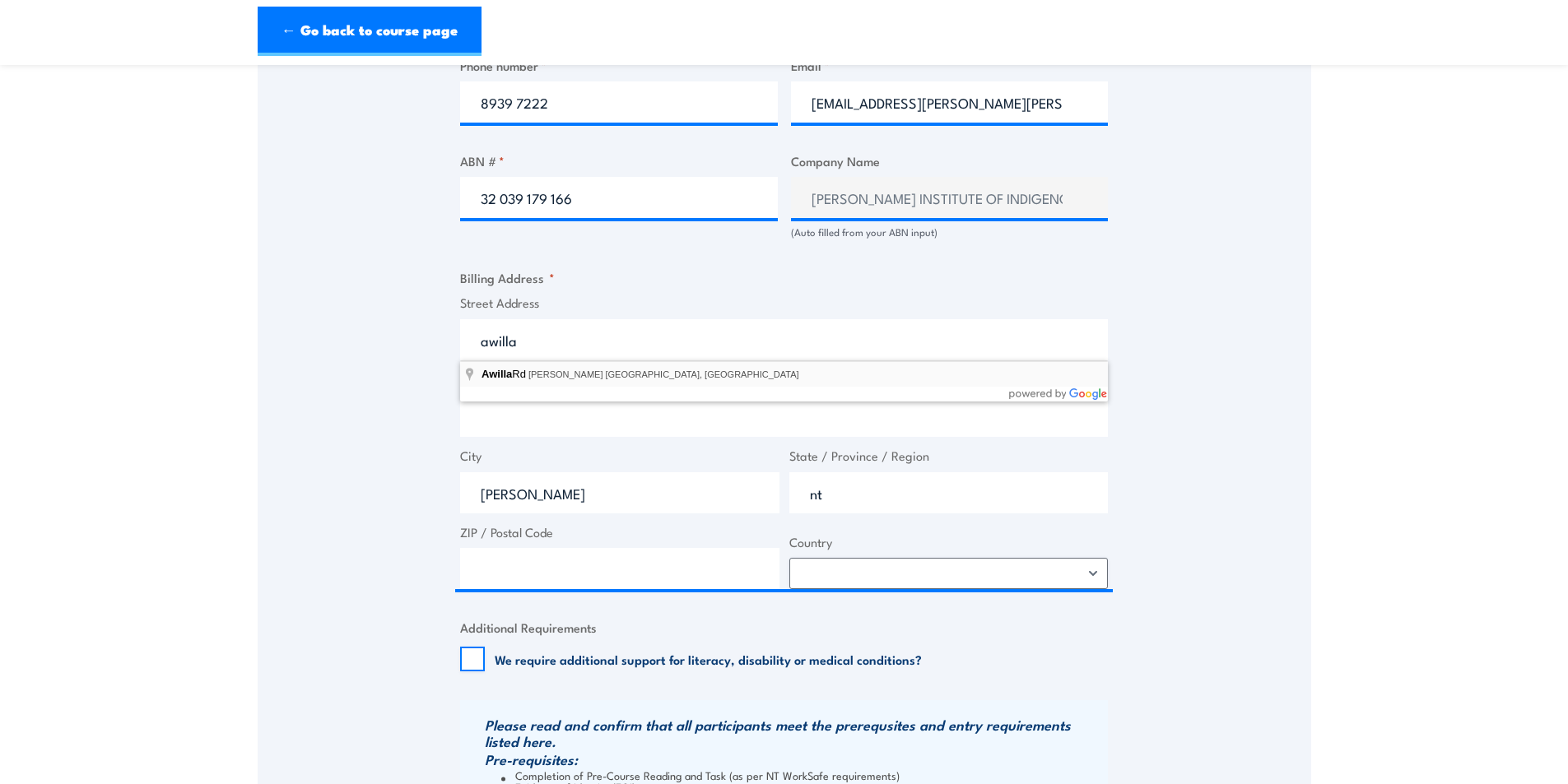
type input "Awilla Rd, Batchelor NT, Australia"
type input "Awilla Rd"
type input "Batchelor"
type input "Northern Territory"
type input "0845"
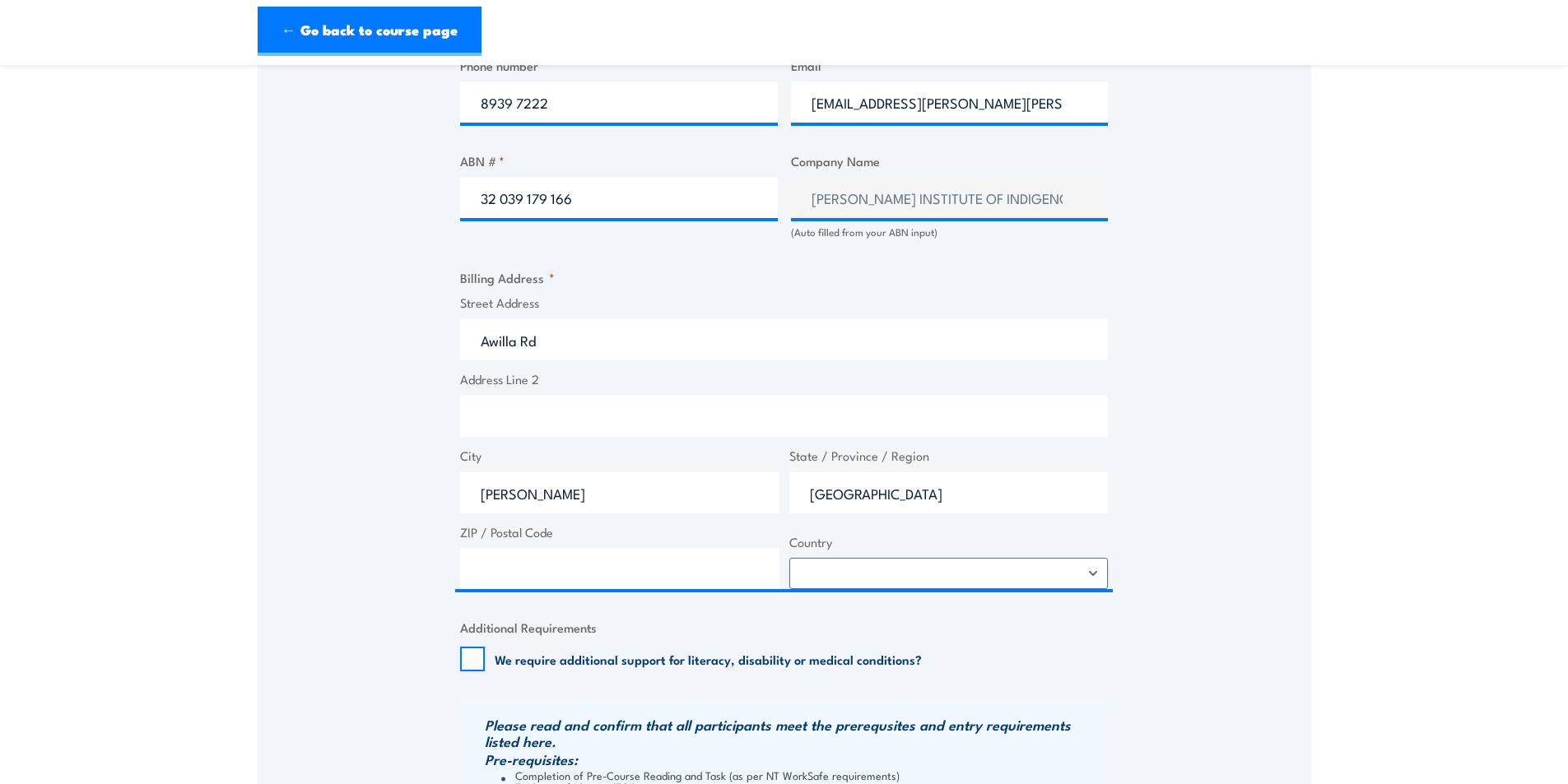
select select "Australia"
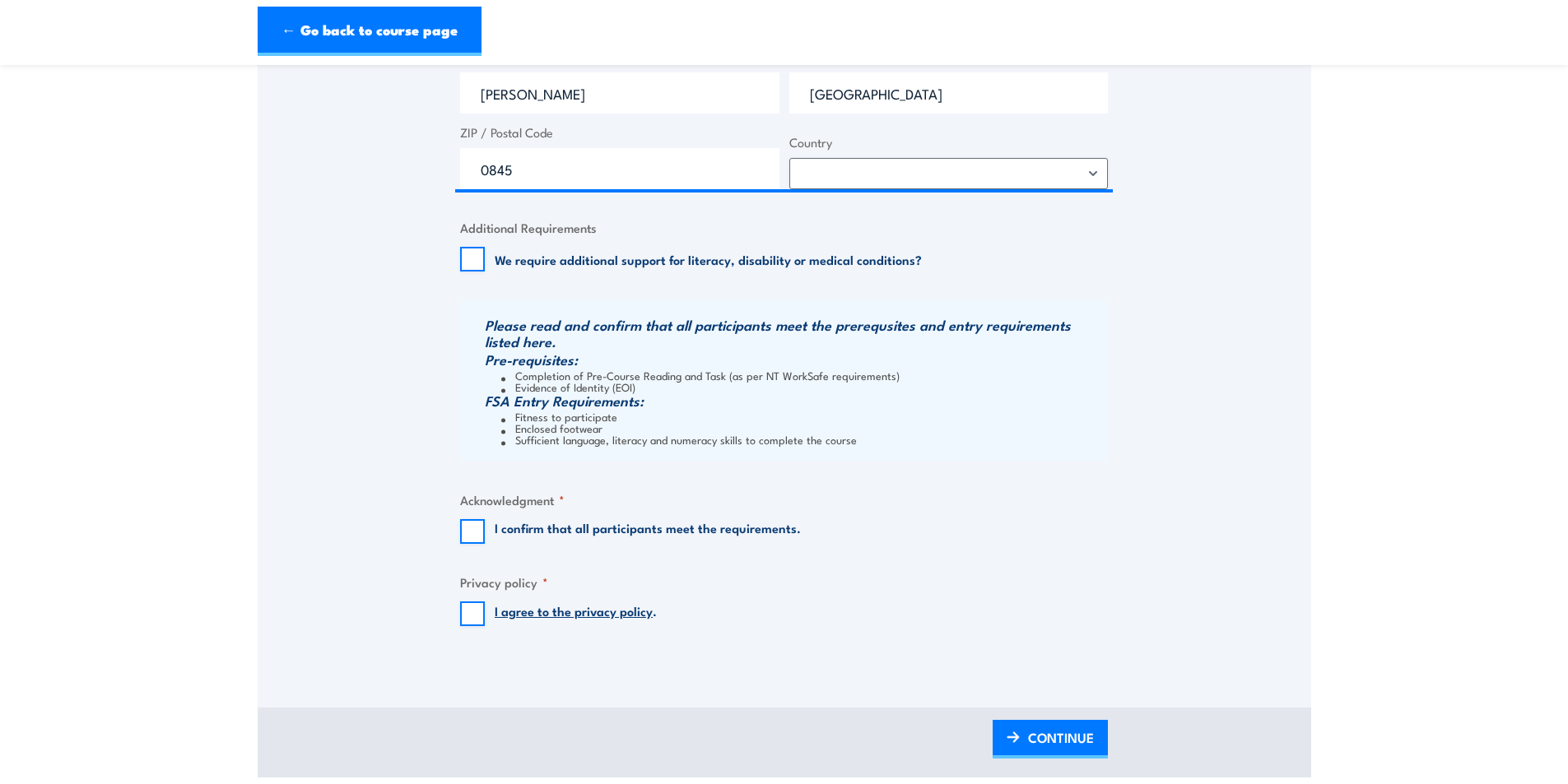
scroll to position [1399, 0]
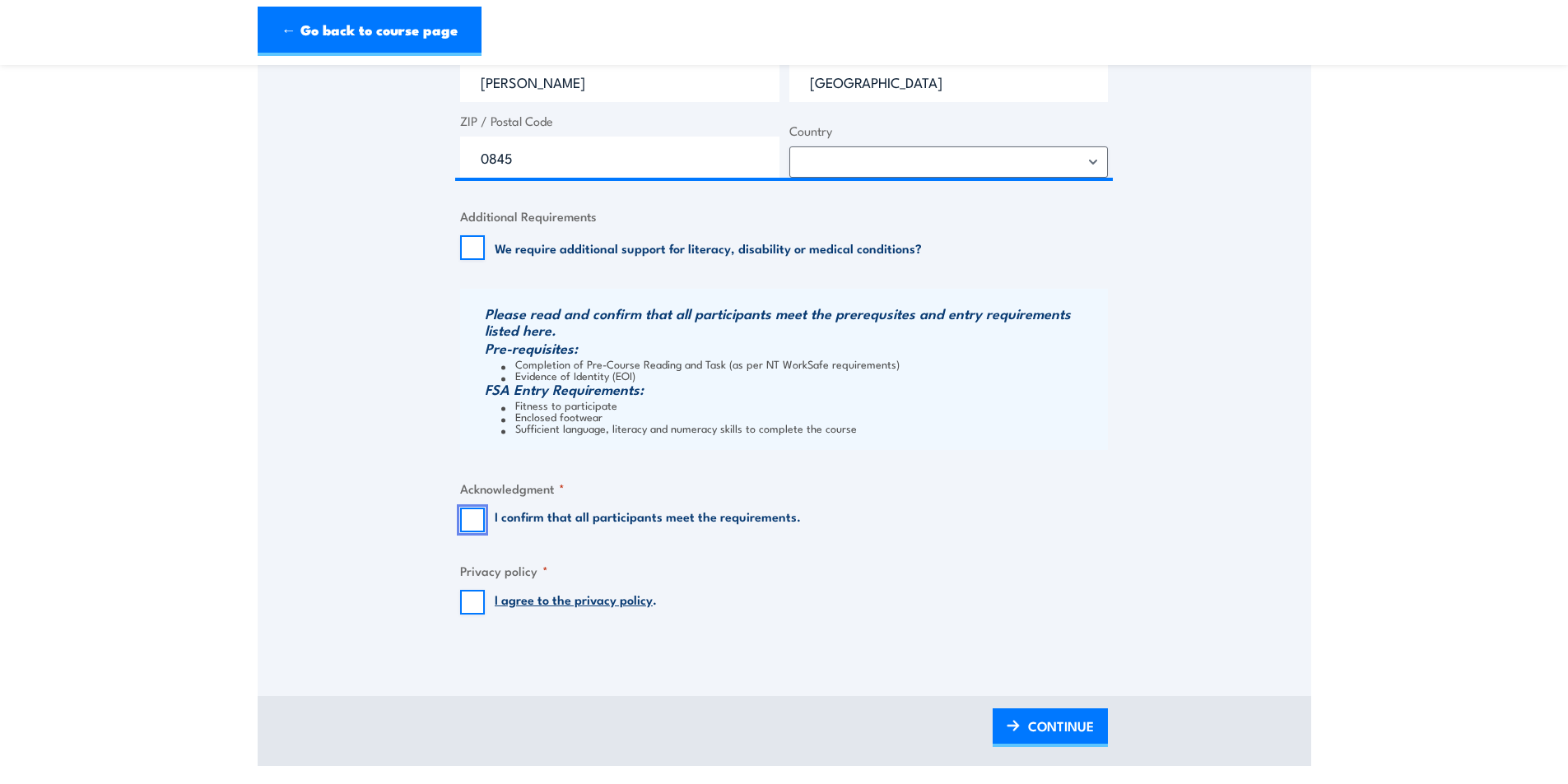
click at [472, 520] on input "I confirm that all participants meet the requirements." at bounding box center [472, 519] width 25 height 25
checkbox input "true"
click at [472, 602] on input "I agree to the privacy policy ." at bounding box center [472, 602] width 25 height 25
checkbox input "true"
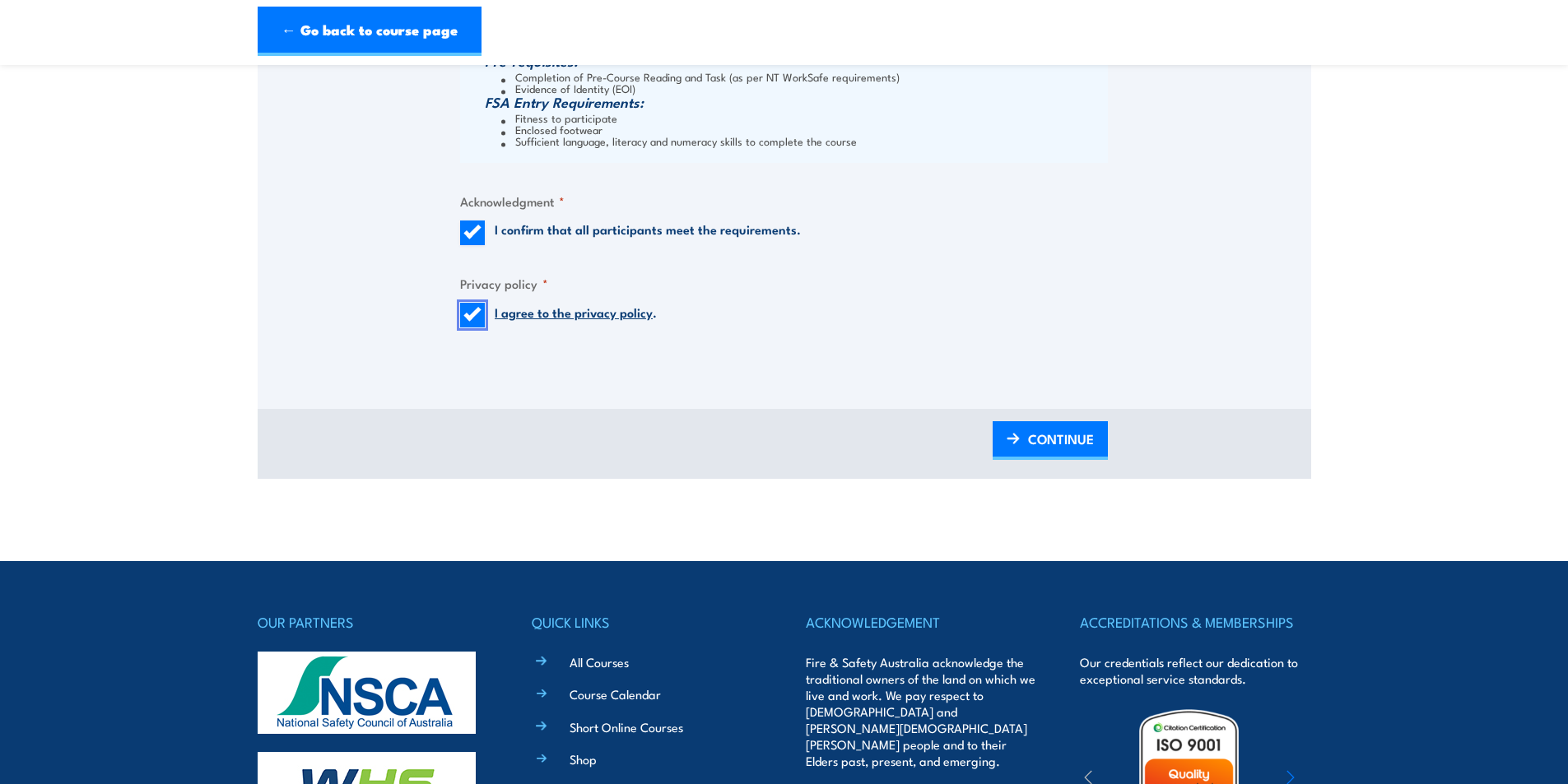
scroll to position [1810, 0]
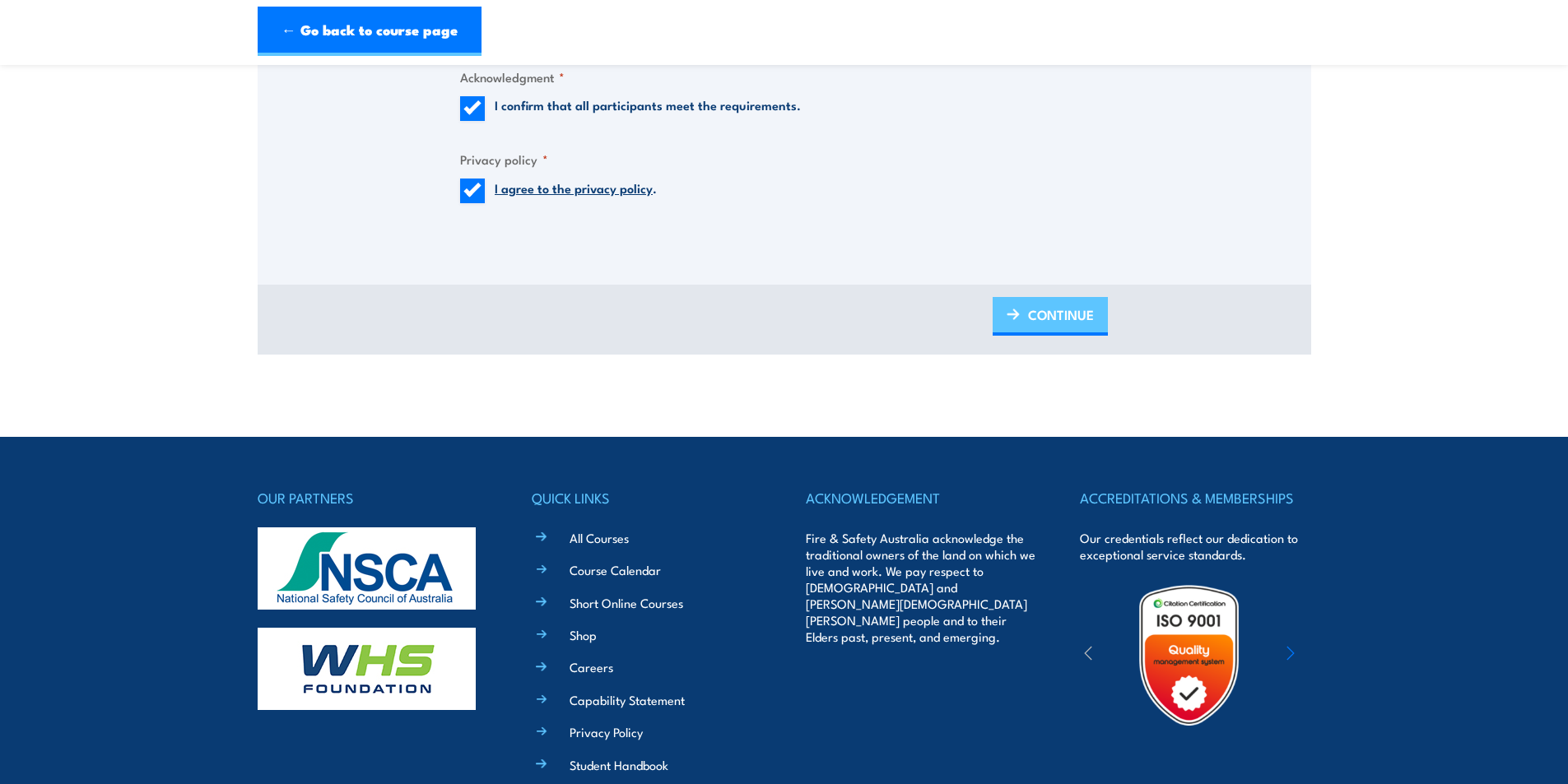
click at [1052, 315] on span "CONTINUE" at bounding box center [1060, 314] width 66 height 43
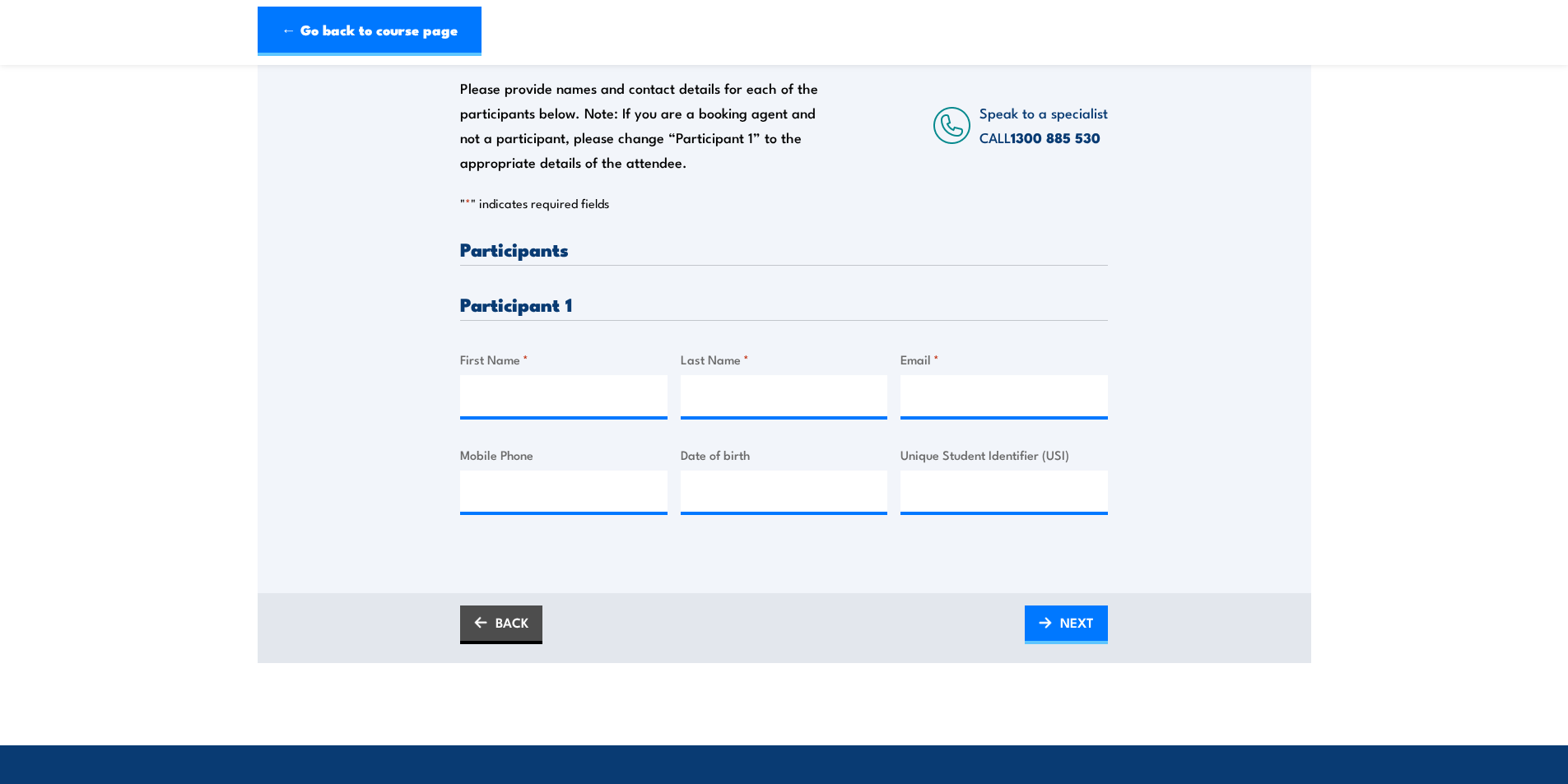
scroll to position [329, 0]
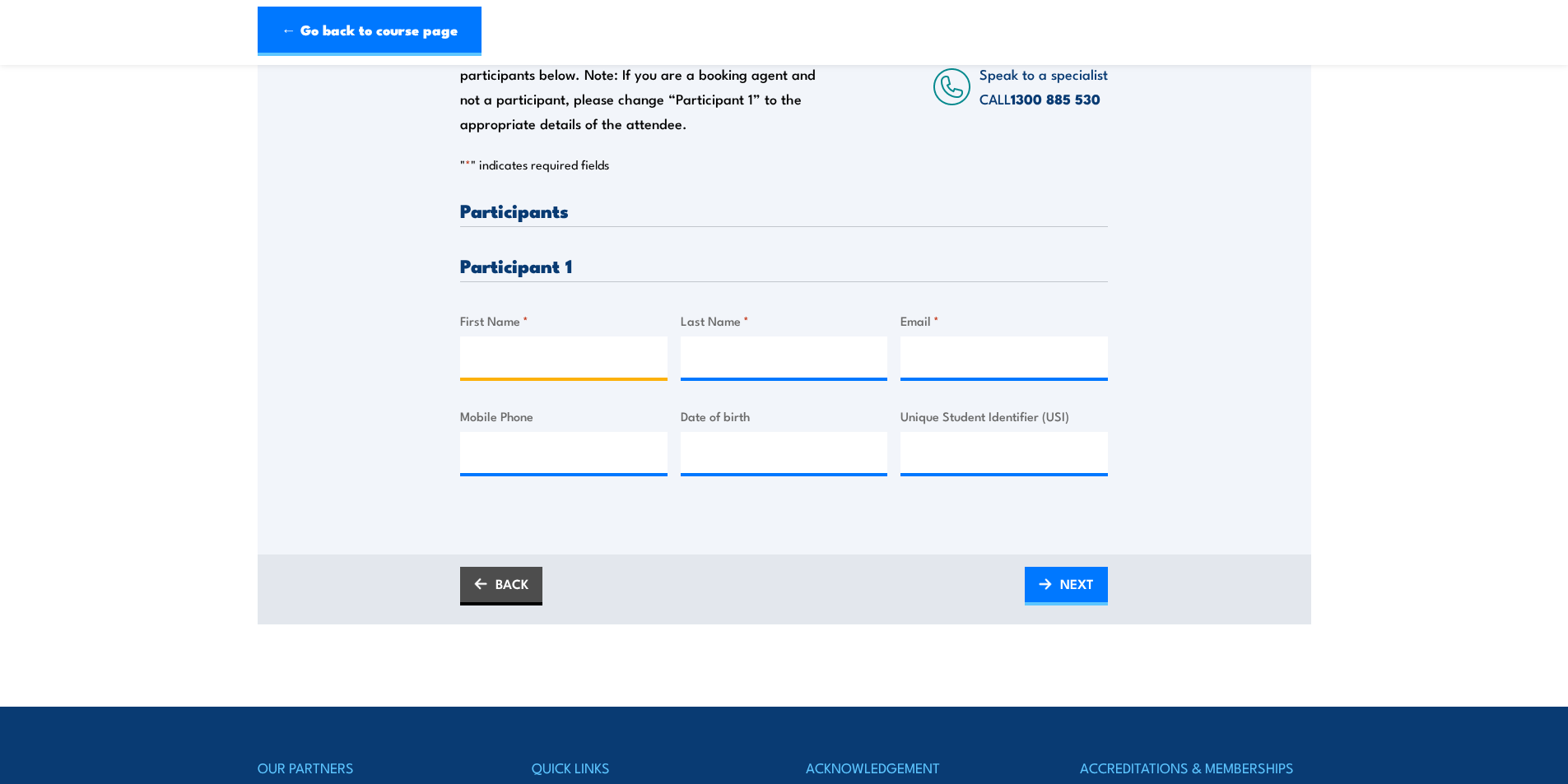
click at [499, 342] on input "First Name *" at bounding box center [564, 358] width 207 height 41
click at [497, 355] on input "First Name *" at bounding box center [564, 358] width 207 height 41
type input "Anthony"
click at [722, 357] on input "G" at bounding box center [784, 358] width 207 height 41
type input "Gomes"
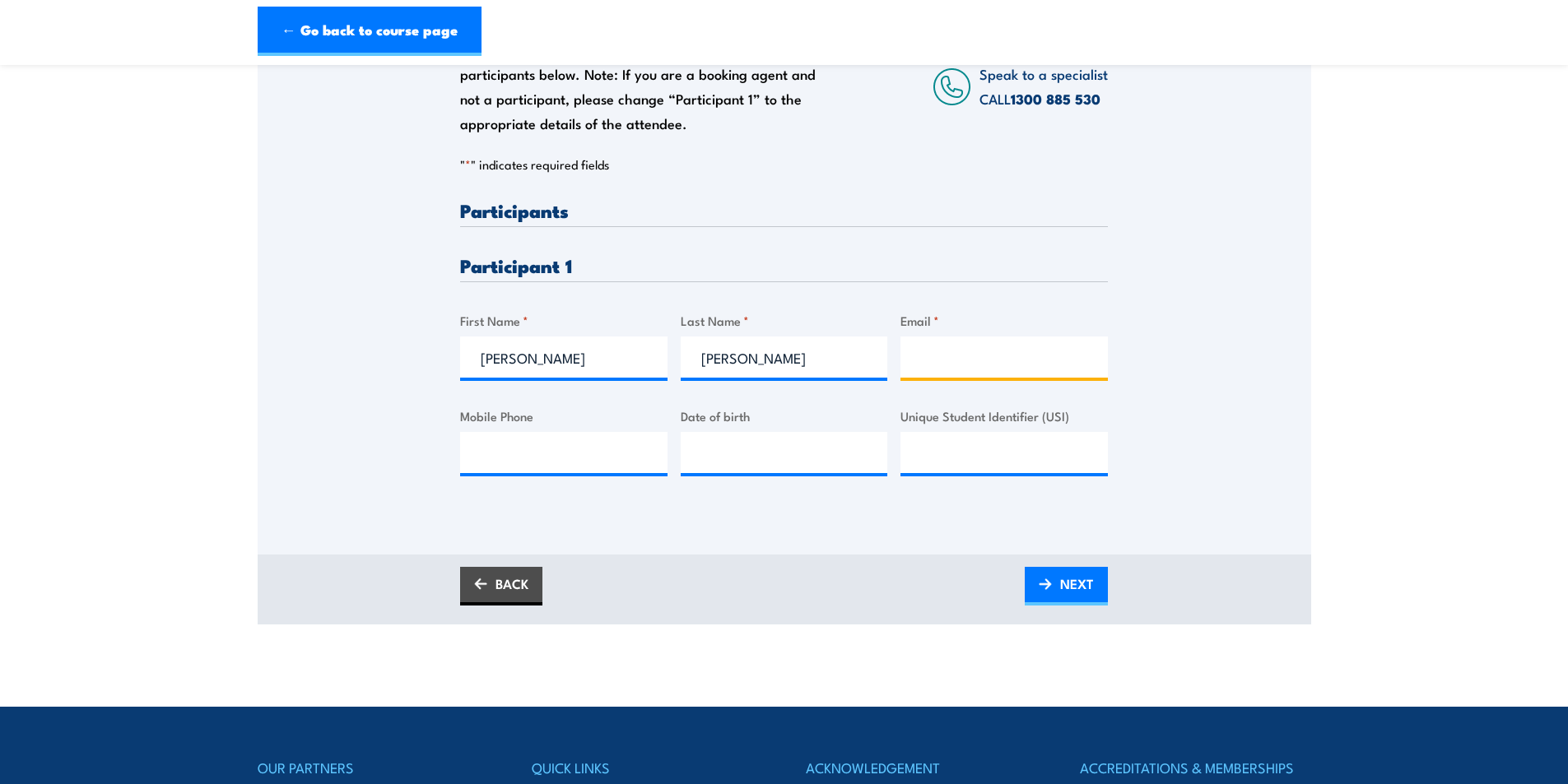
click at [952, 359] on input "Email *" at bounding box center [1004, 358] width 207 height 41
type input "anthony.gomes@batchelor.edu.au"
type input "__/__/____"
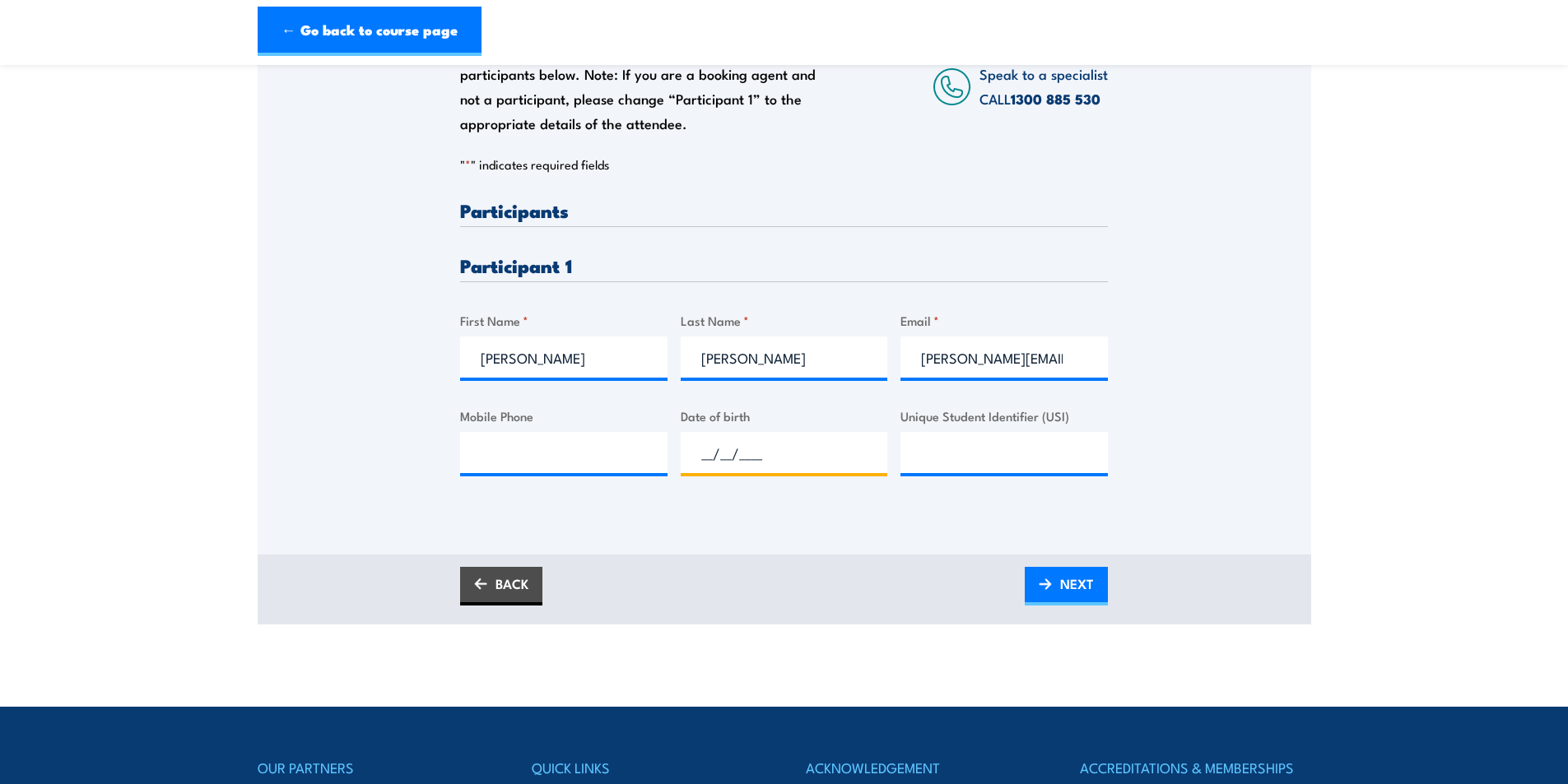
click at [713, 443] on input "__/__/____" at bounding box center [784, 452] width 207 height 41
click at [472, 439] on input "Mobile Phone" at bounding box center [564, 452] width 207 height 41
type input "0429 701 323"
type input "__/__/____"
click at [706, 452] on input "__/__/____" at bounding box center [784, 452] width 207 height 41
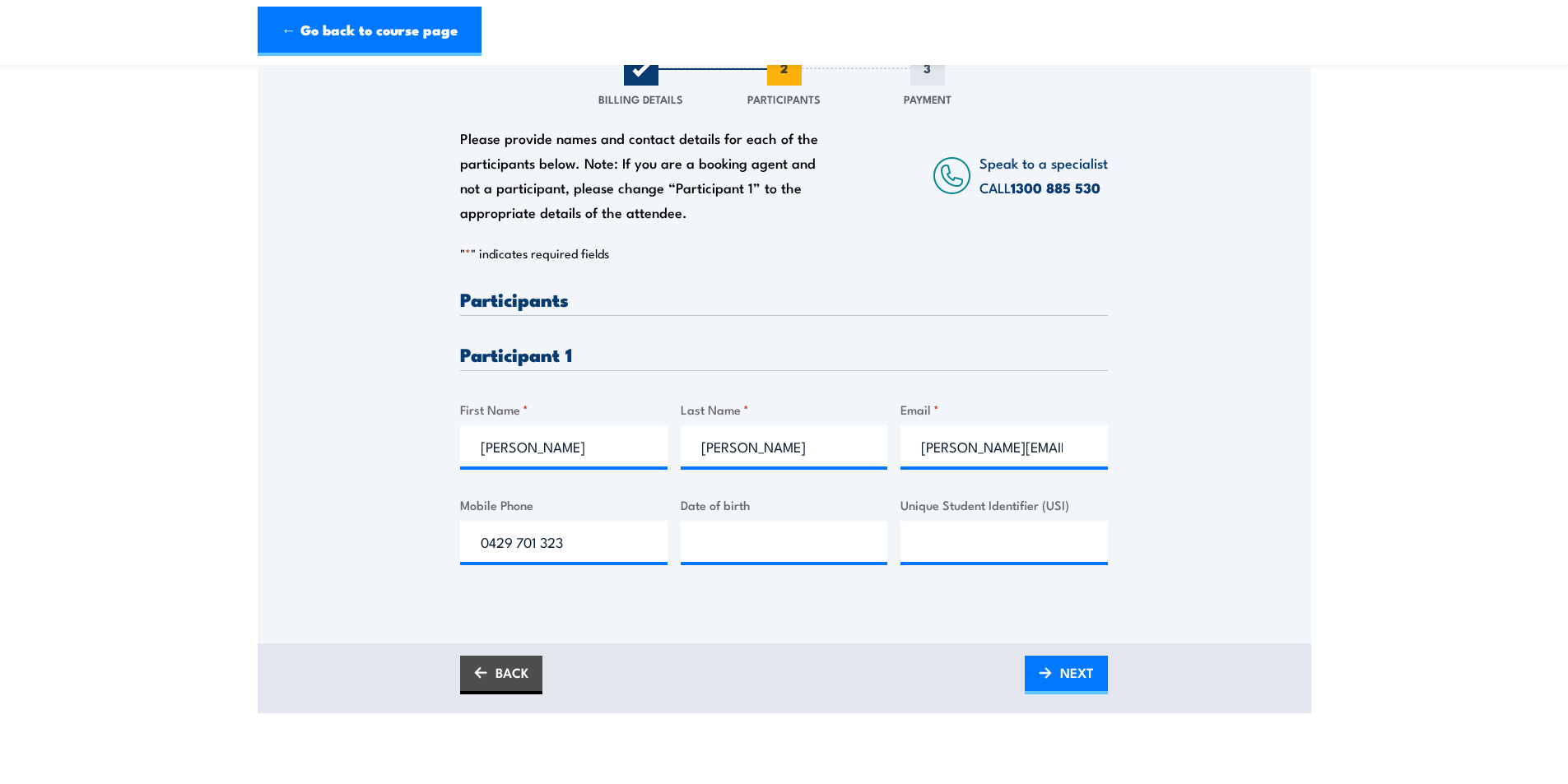
scroll to position [247, 0]
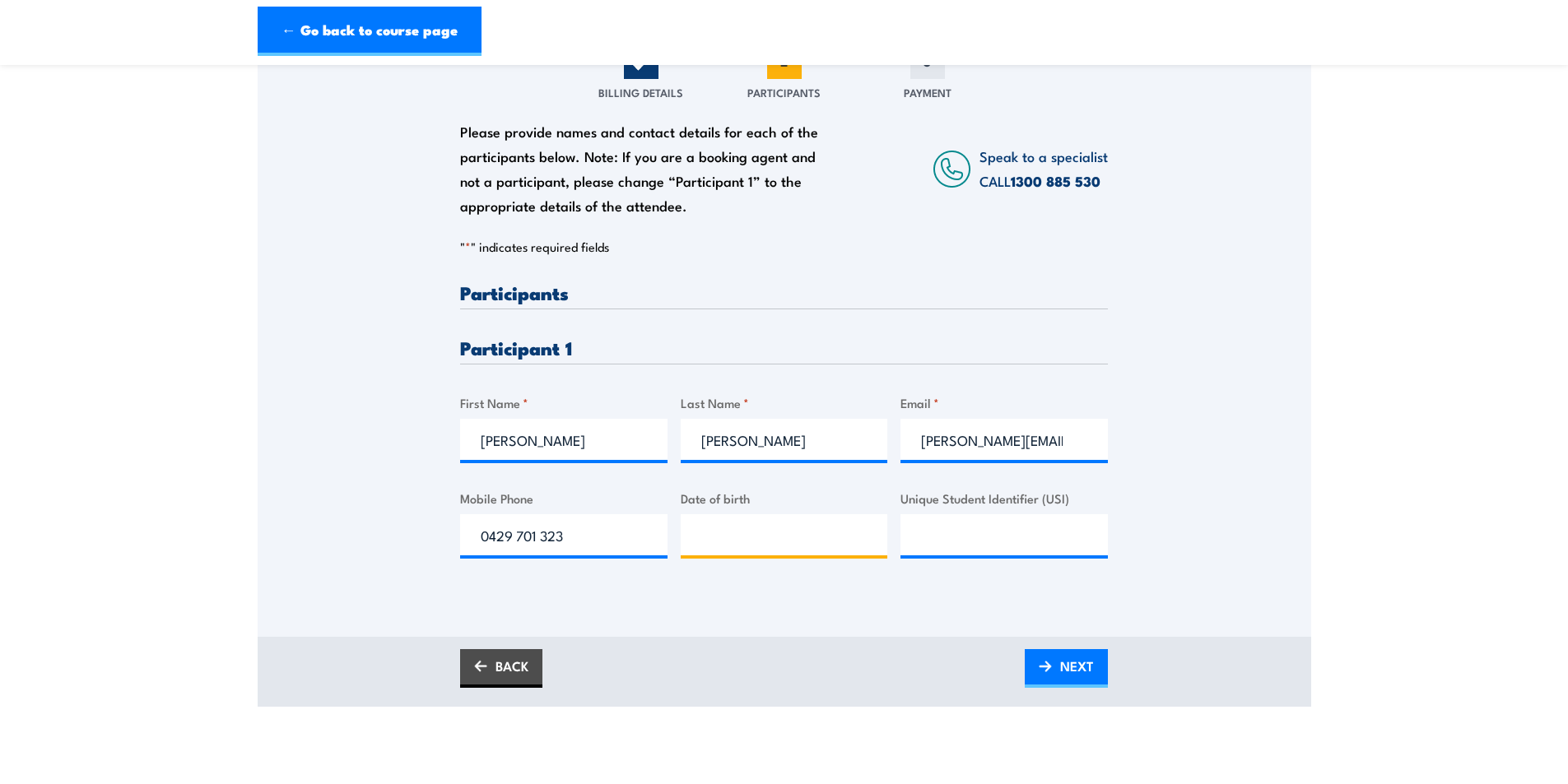
type input "__/__/____"
click at [720, 521] on input "__/__/____" at bounding box center [784, 535] width 207 height 41
click at [704, 528] on input "__/__/____" at bounding box center [784, 535] width 207 height 41
type input "11/11/1971"
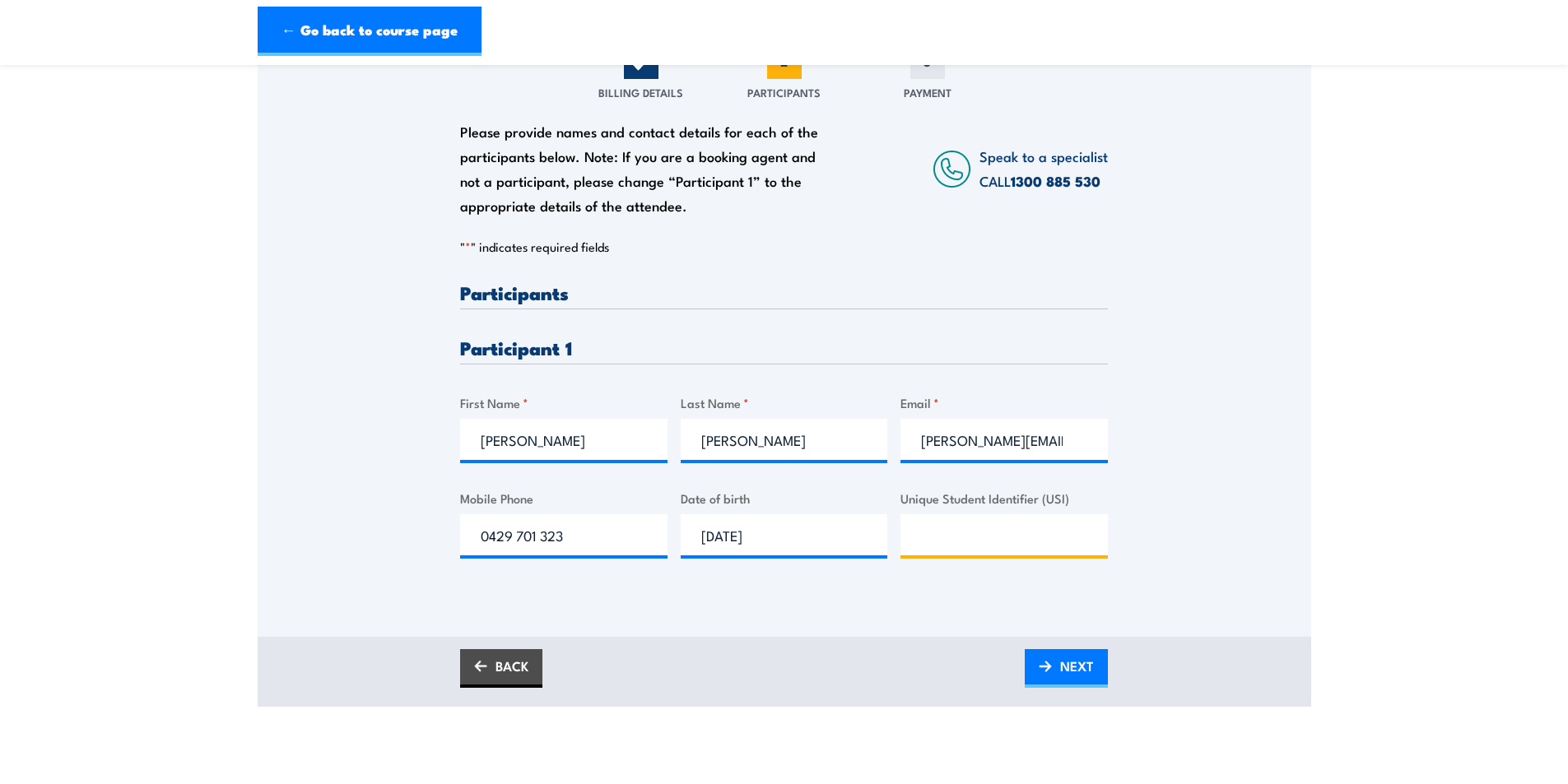
click at [929, 523] on input "Unique Student Identifier (USI)" at bounding box center [1004, 535] width 207 height 41
type input "MP76RRKLPJ"
click at [1058, 664] on link "NEXT" at bounding box center [1066, 668] width 83 height 38
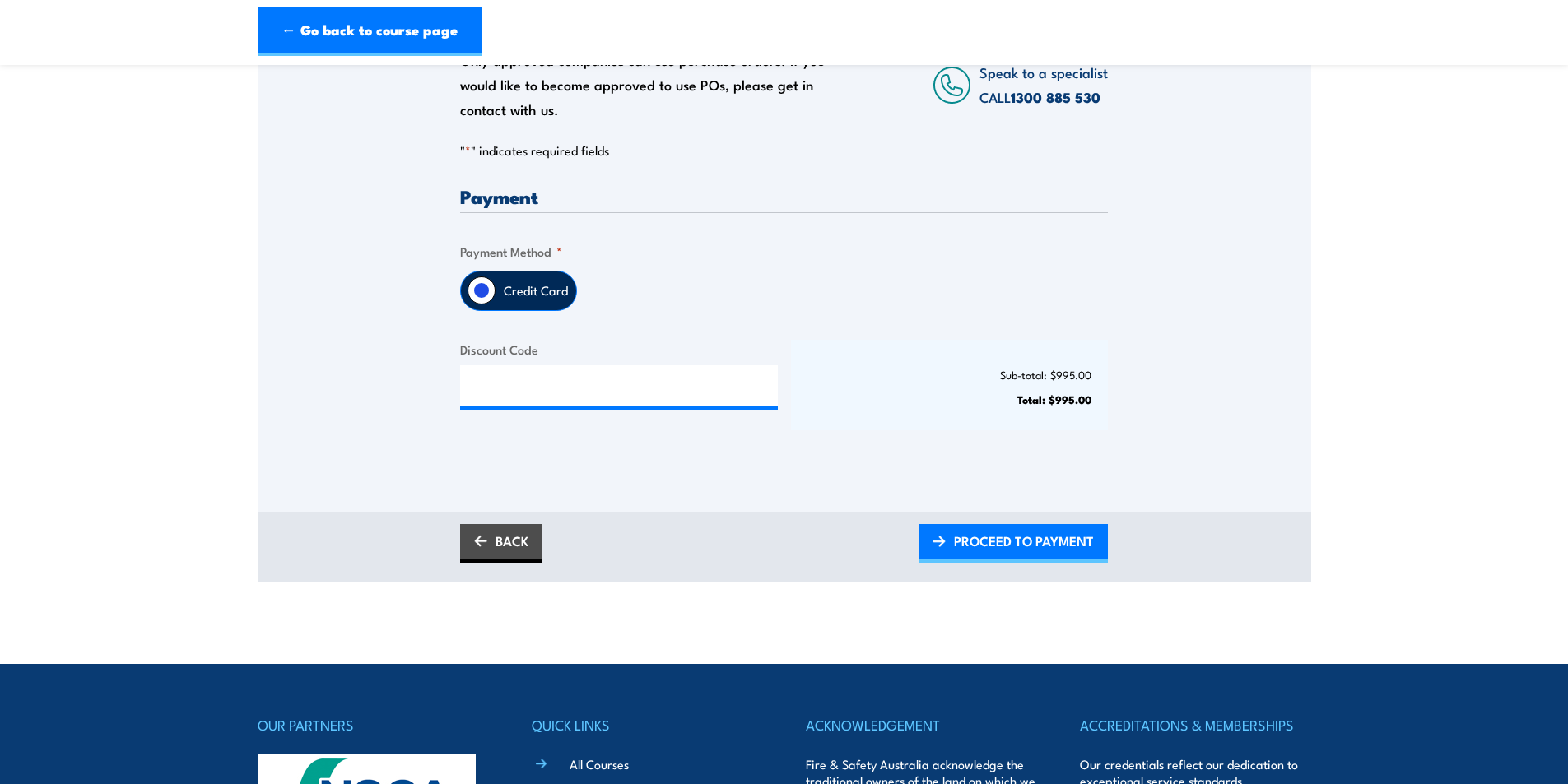
scroll to position [329, 0]
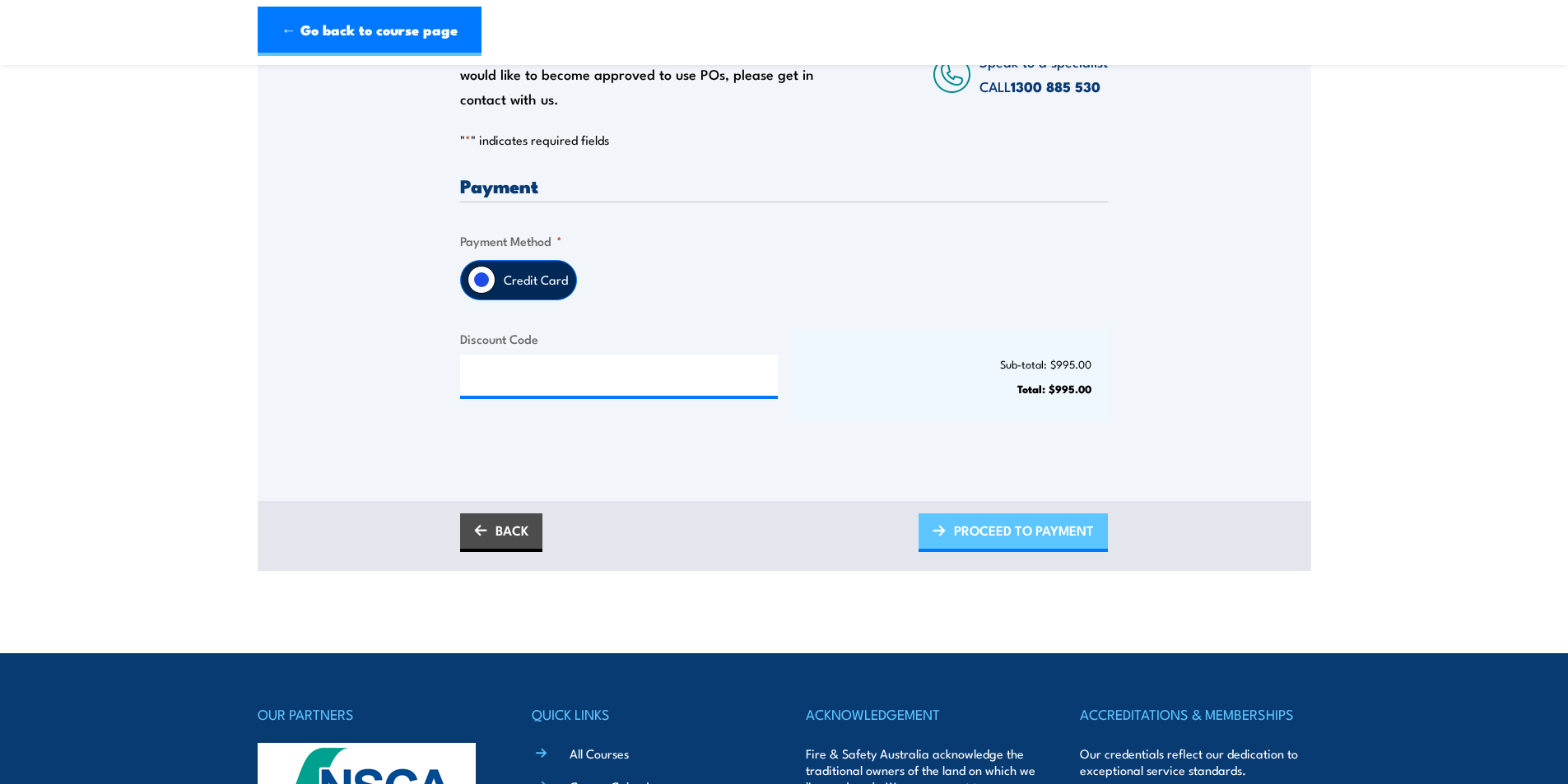
click at [1000, 535] on span "PROCEED TO PAYMENT" at bounding box center [1024, 530] width 140 height 43
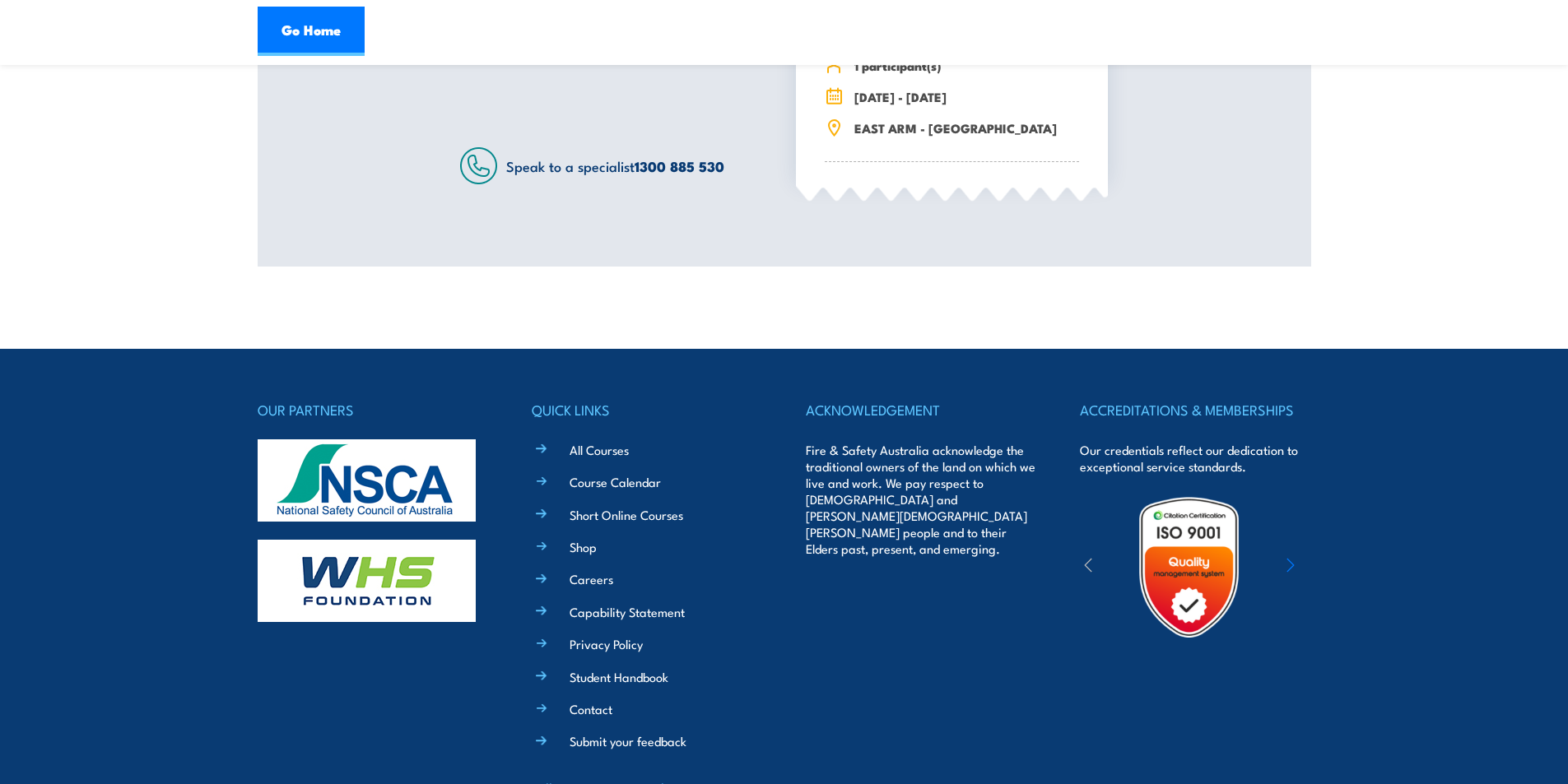
scroll to position [708, 0]
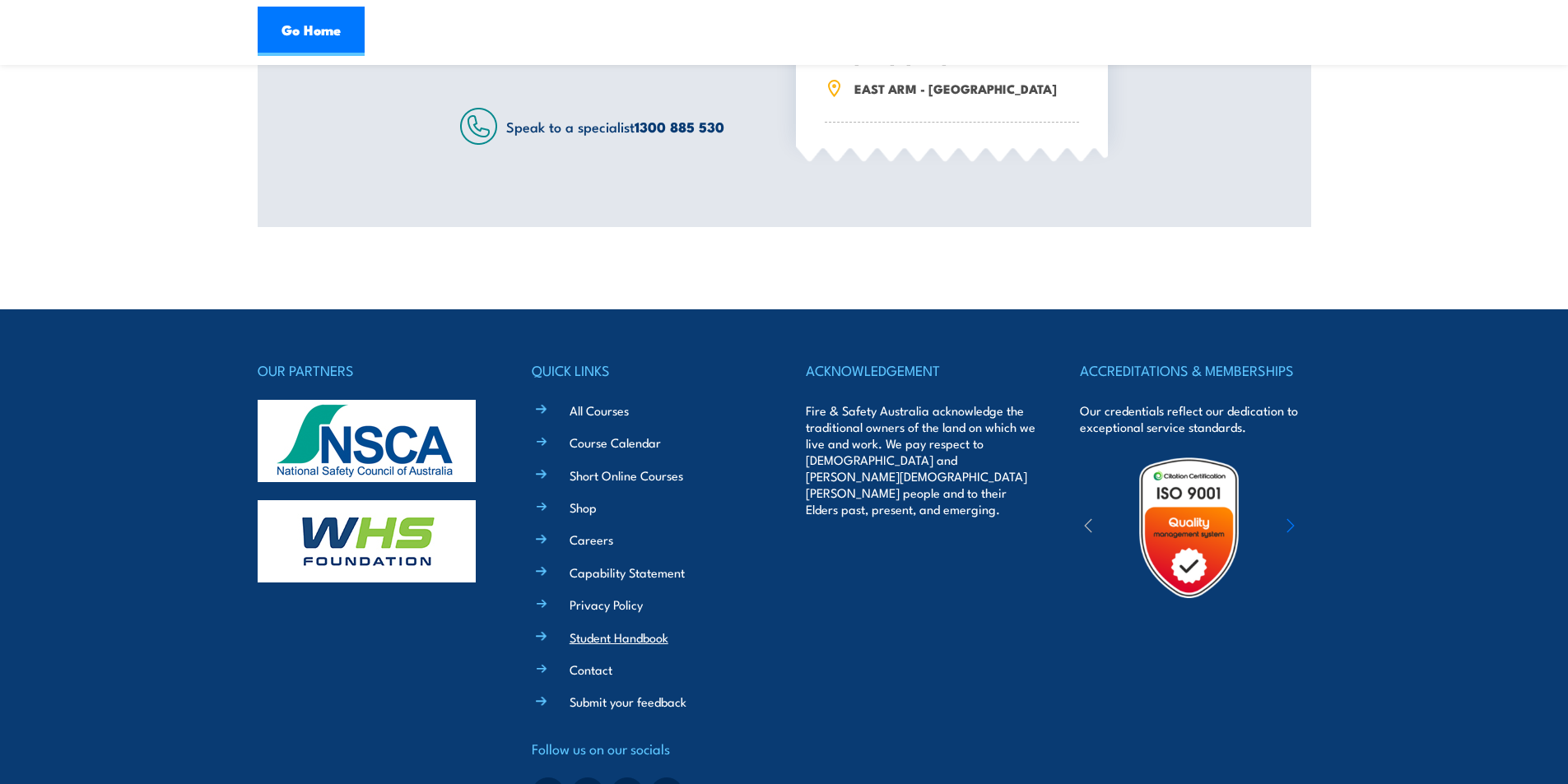
click at [637, 636] on link "Student Handbook" at bounding box center [619, 637] width 99 height 18
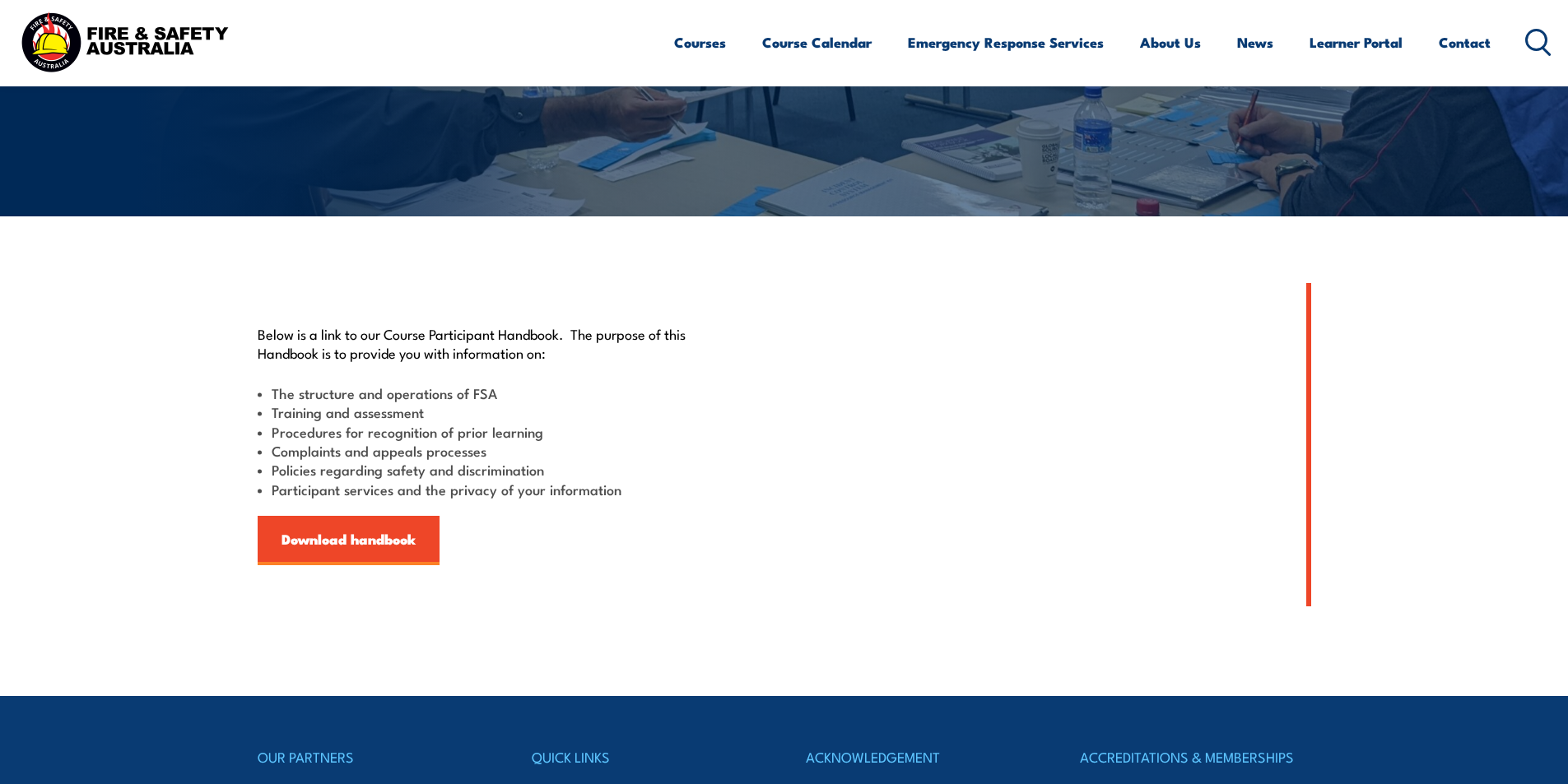
scroll to position [329, 0]
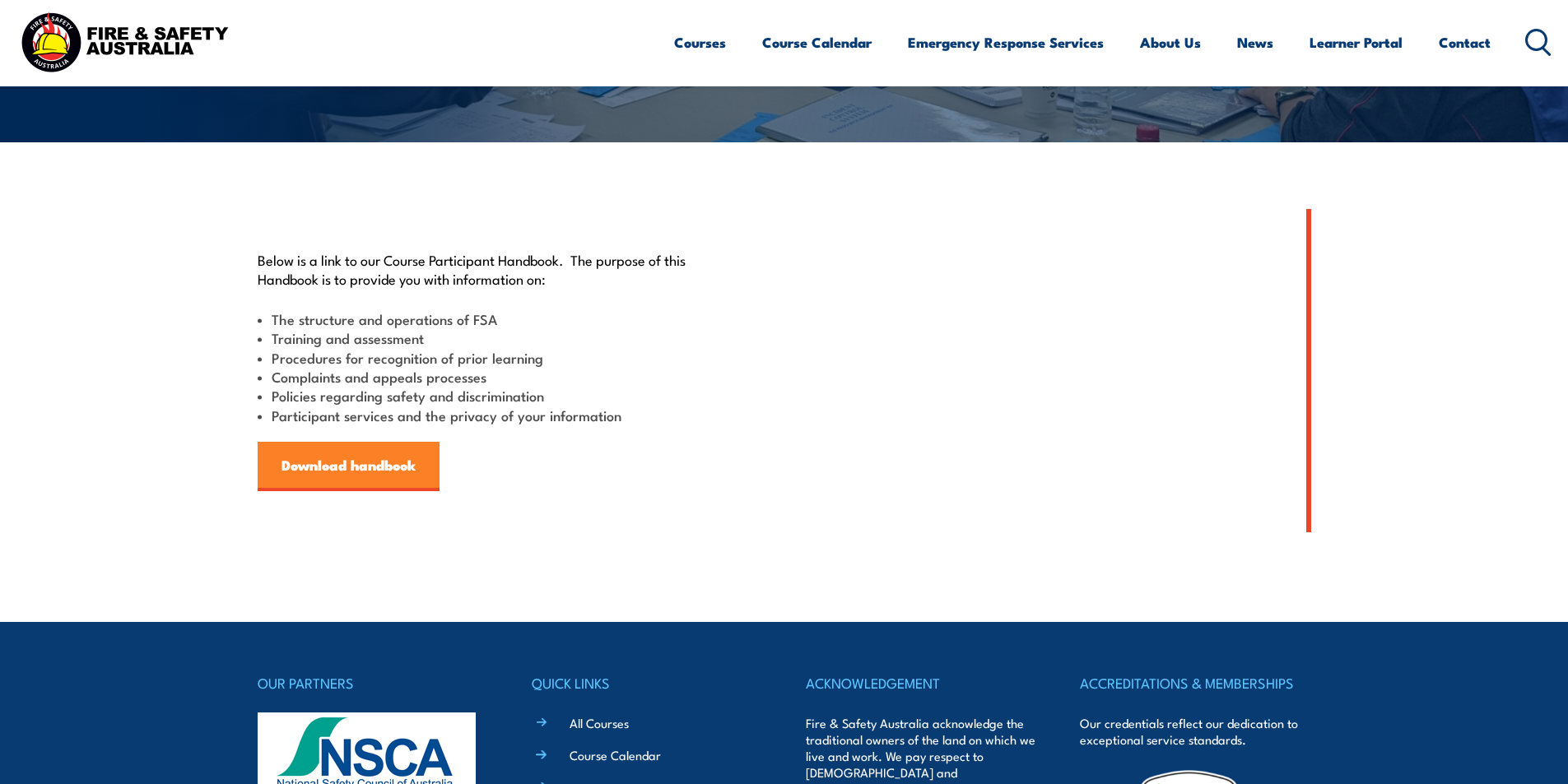
click at [361, 470] on link "Download handbook" at bounding box center [348, 467] width 182 height 49
